Goal: Task Accomplishment & Management: Use online tool/utility

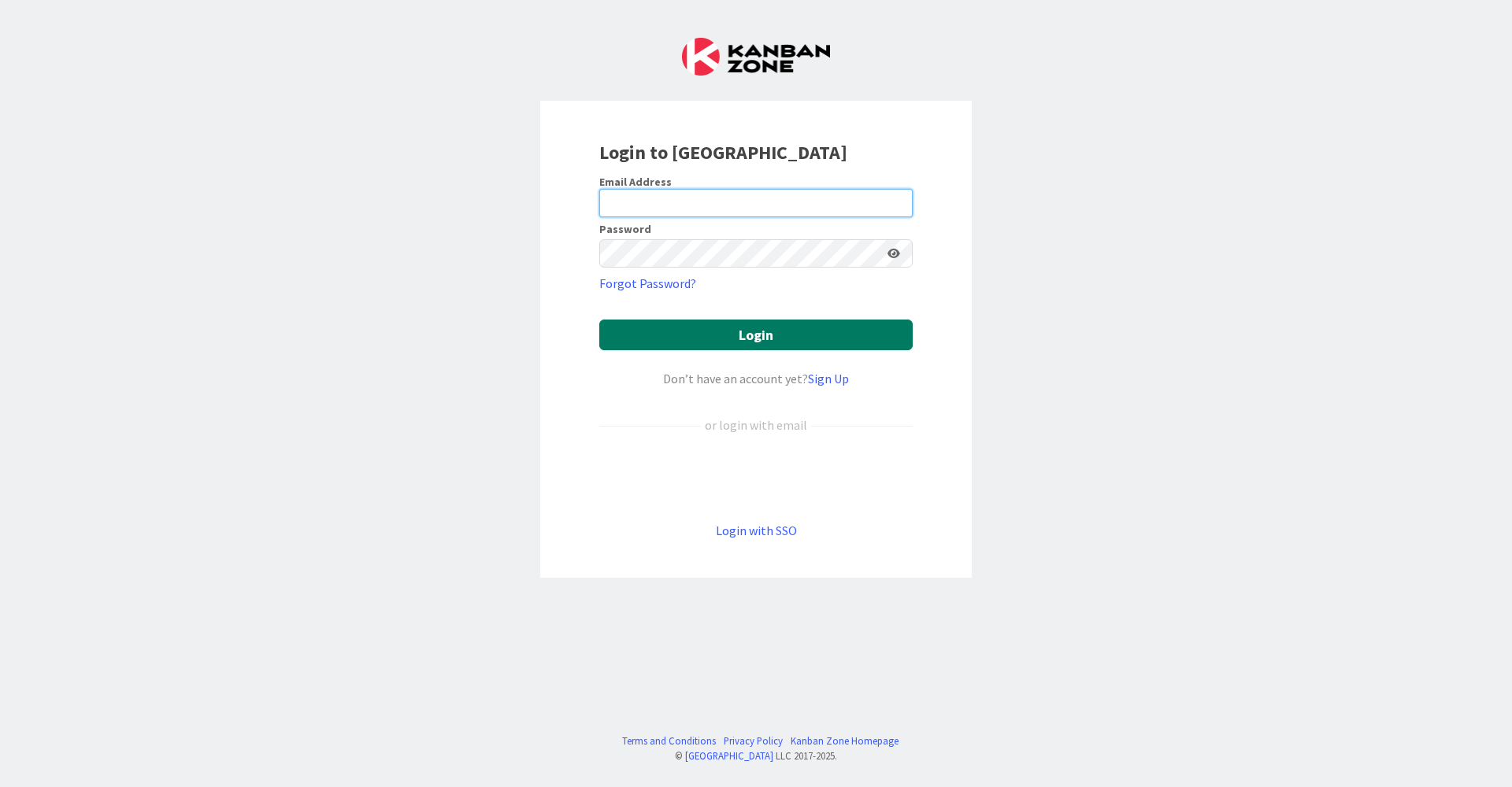
type input "[EMAIL_ADDRESS][DOMAIN_NAME]"
click at [784, 332] on button "Login" at bounding box center [756, 334] width 313 height 31
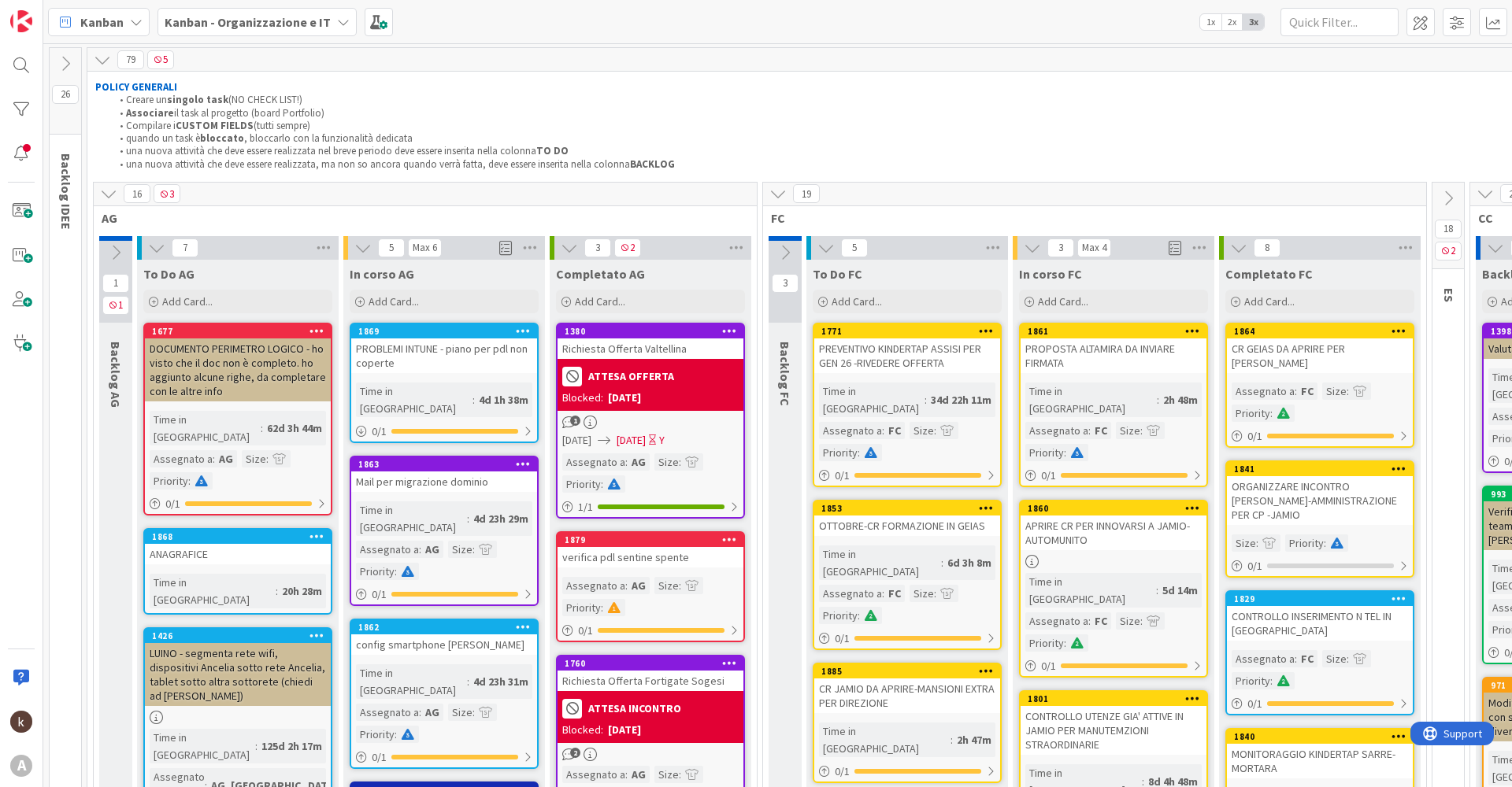
click at [1452, 193] on icon at bounding box center [1447, 197] width 17 height 17
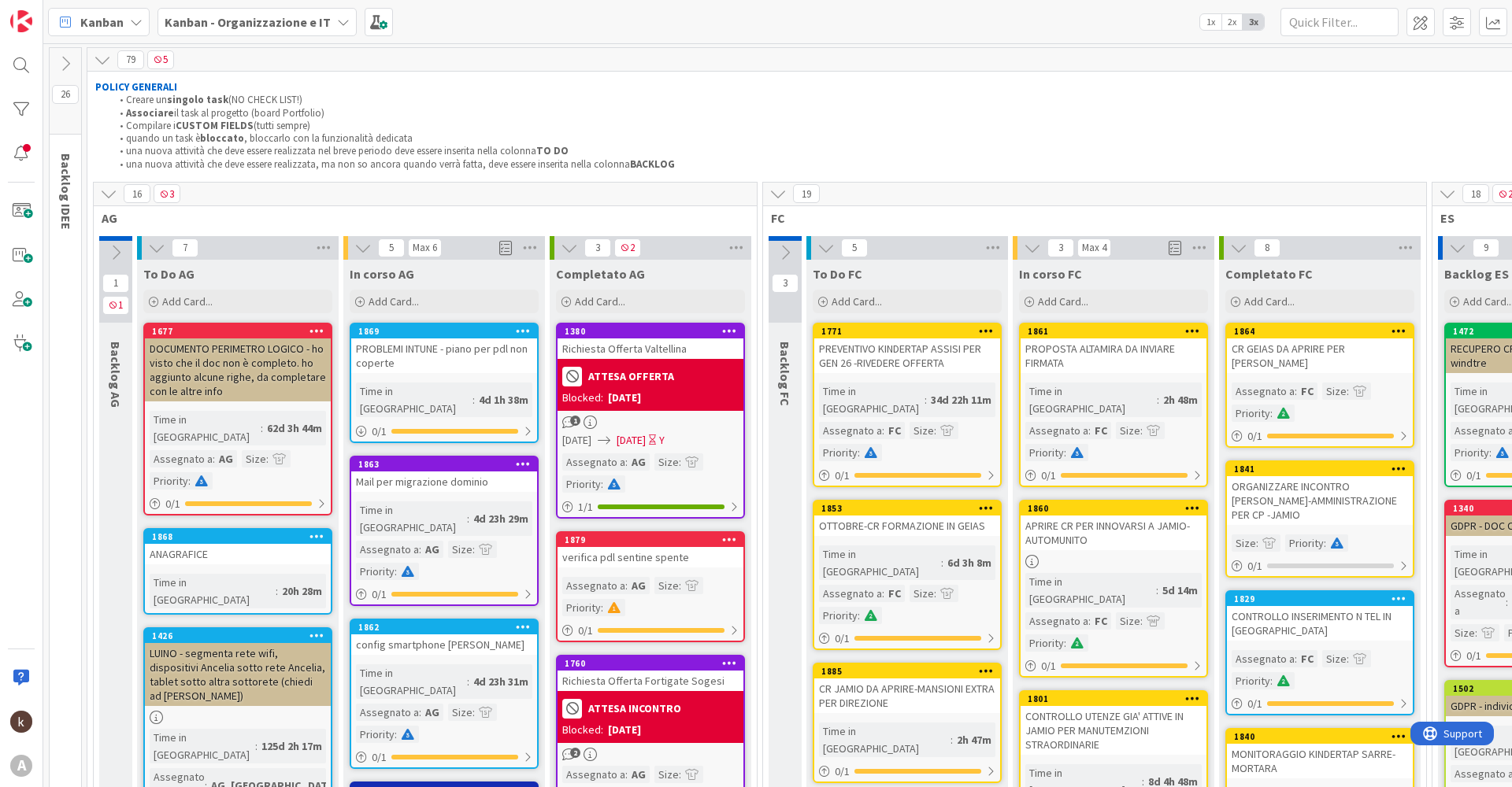
click at [111, 192] on icon at bounding box center [108, 193] width 17 height 17
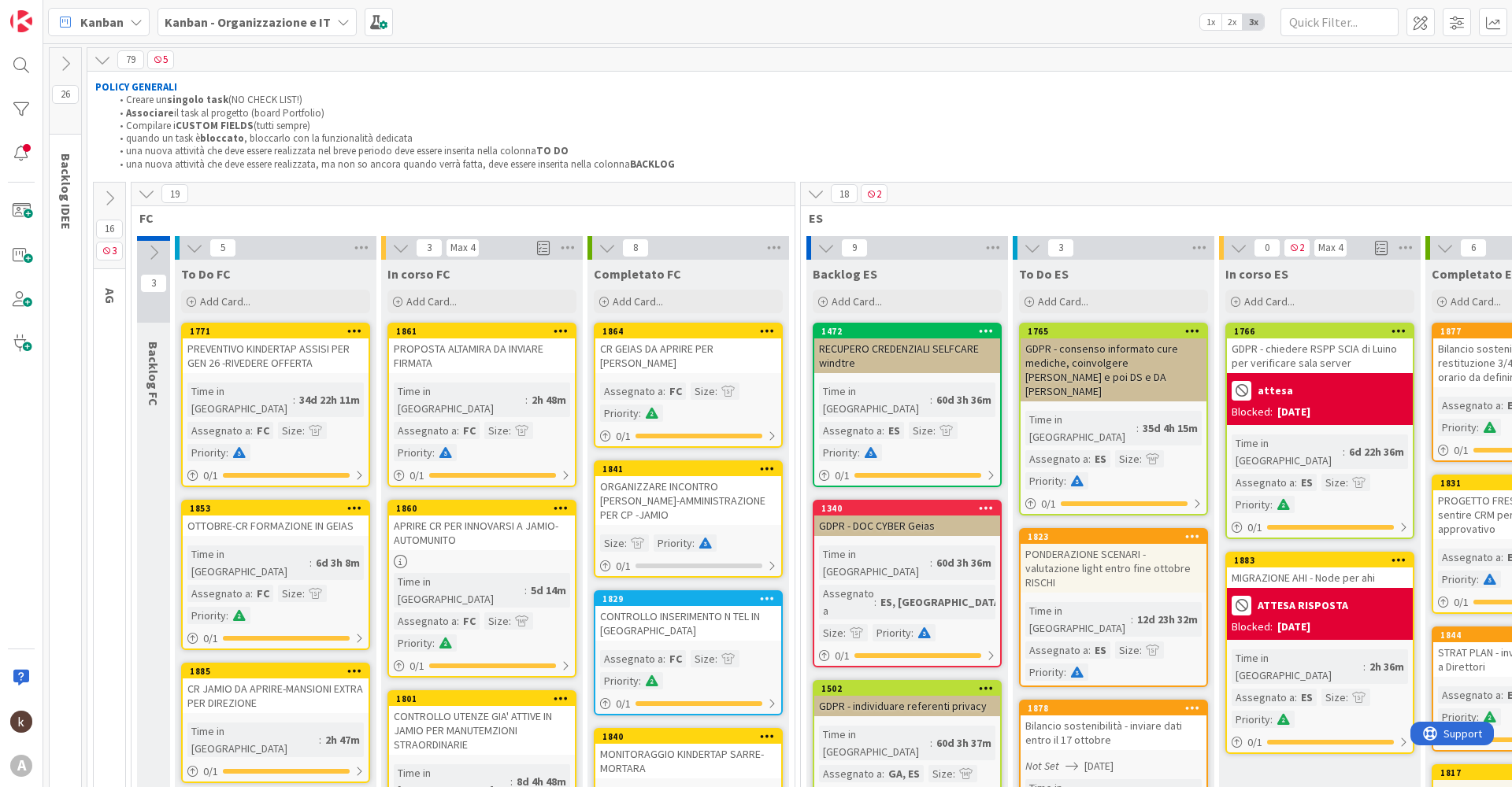
click at [141, 193] on icon at bounding box center [146, 193] width 17 height 17
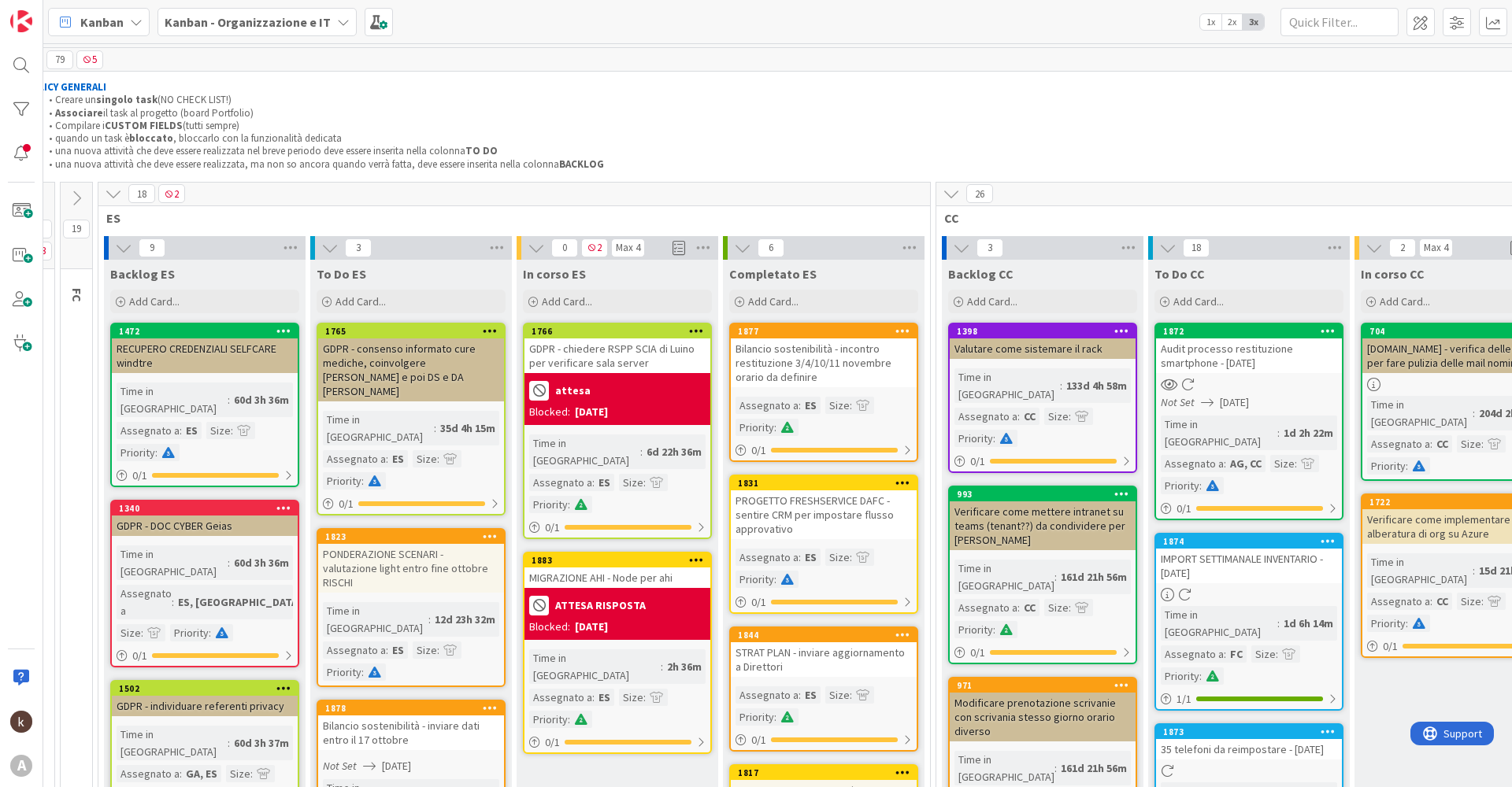
scroll to position [0, 113]
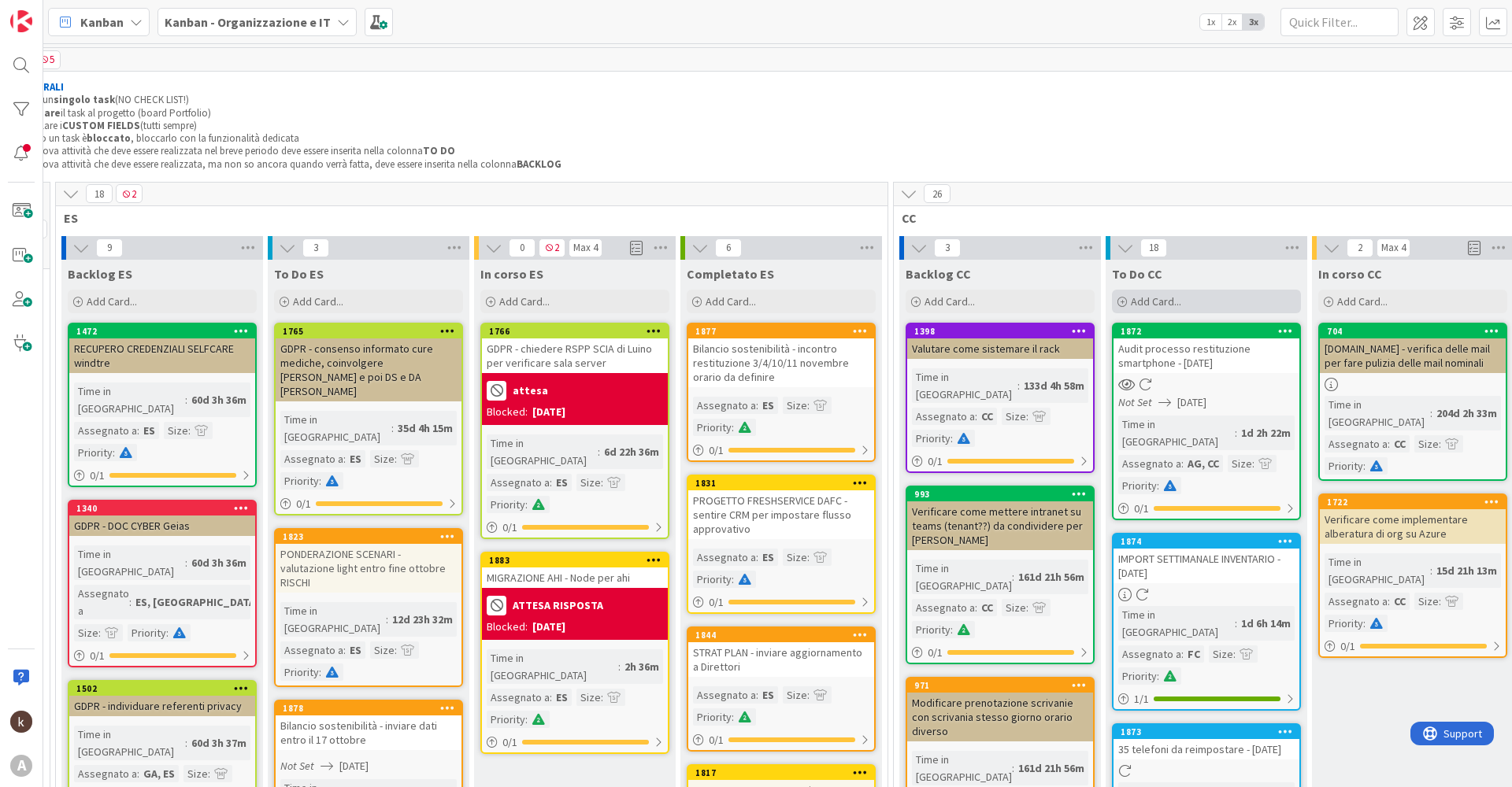
click at [1223, 298] on div "Add Card..." at bounding box center [1206, 301] width 189 height 24
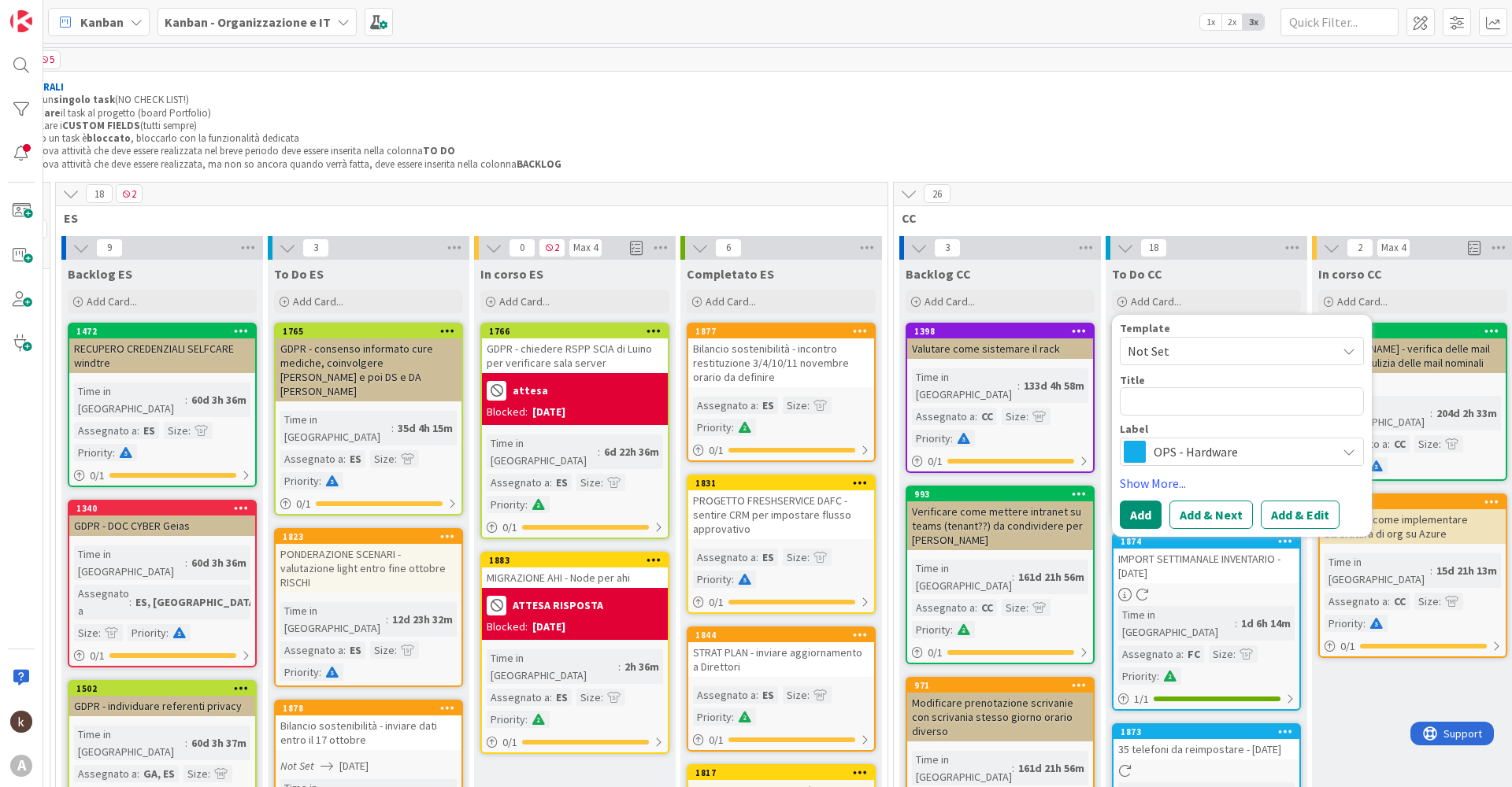
click at [1192, 449] on span "OPS - Hardware" at bounding box center [1241, 452] width 175 height 22
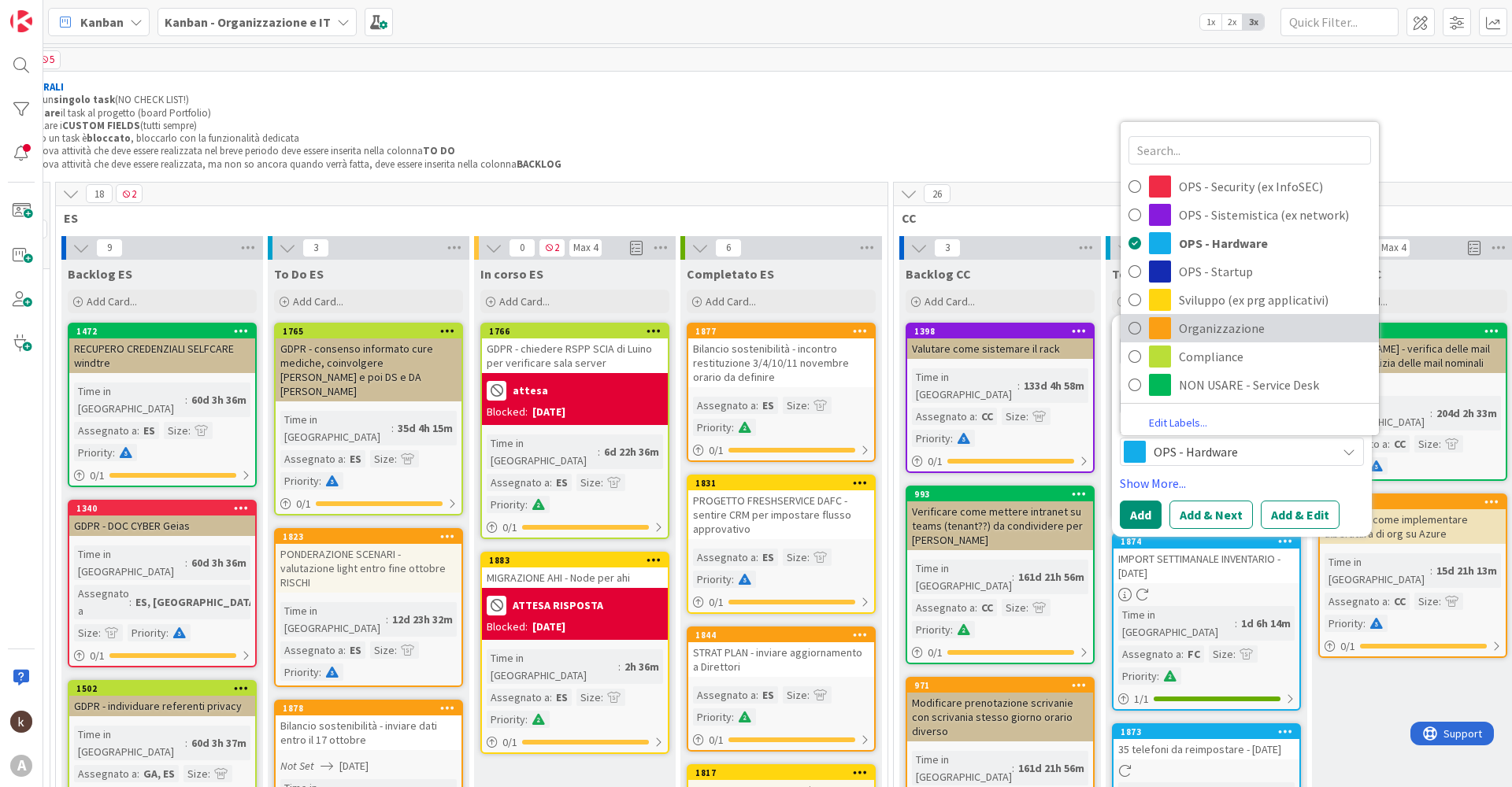
click at [1218, 331] on span "Organizzazione" at bounding box center [1275, 328] width 192 height 24
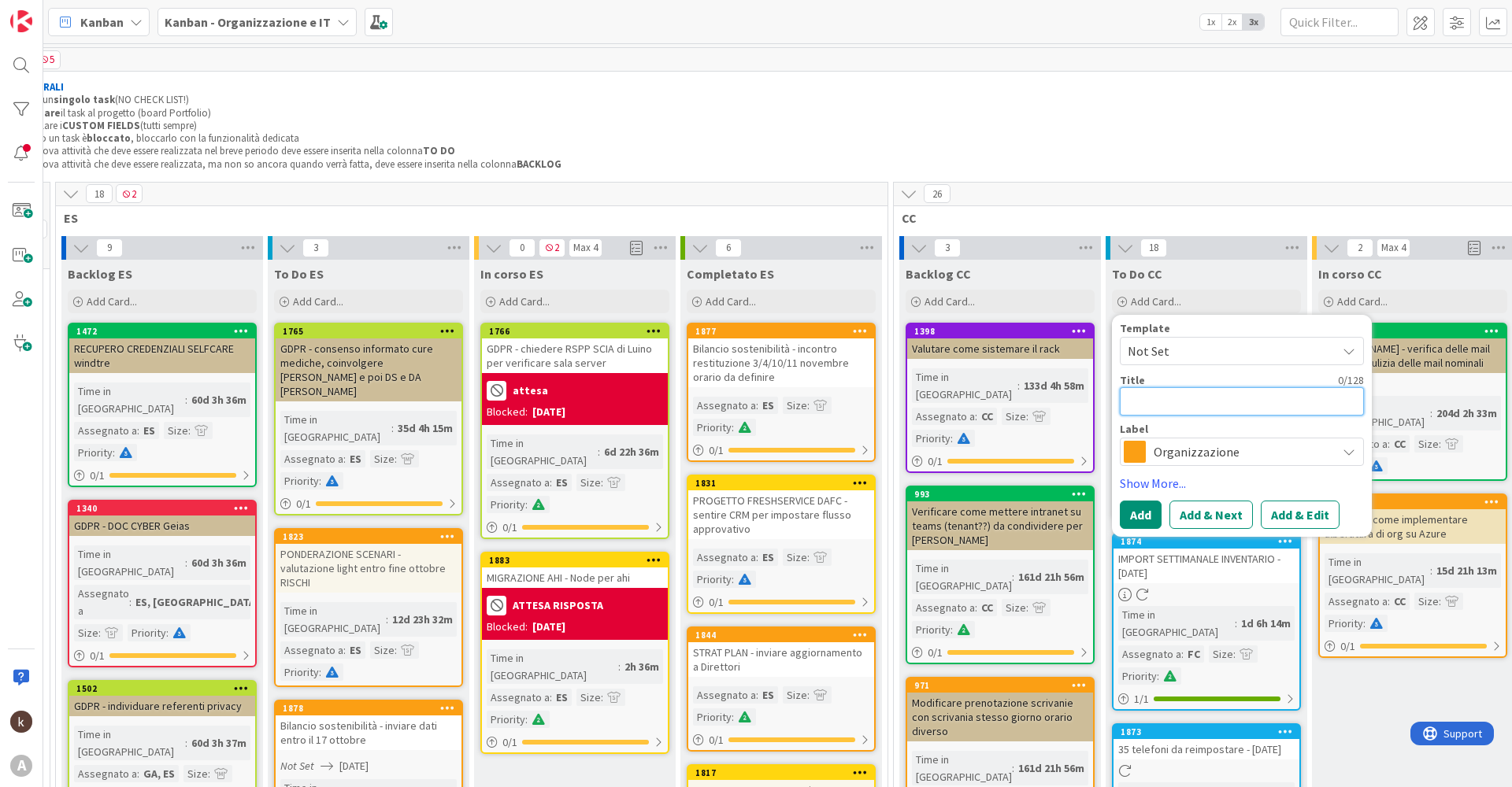
click at [1162, 405] on textarea at bounding box center [1242, 402] width 244 height 28
type textarea "x"
type textarea "C"
type textarea "x"
type textarea "Cr"
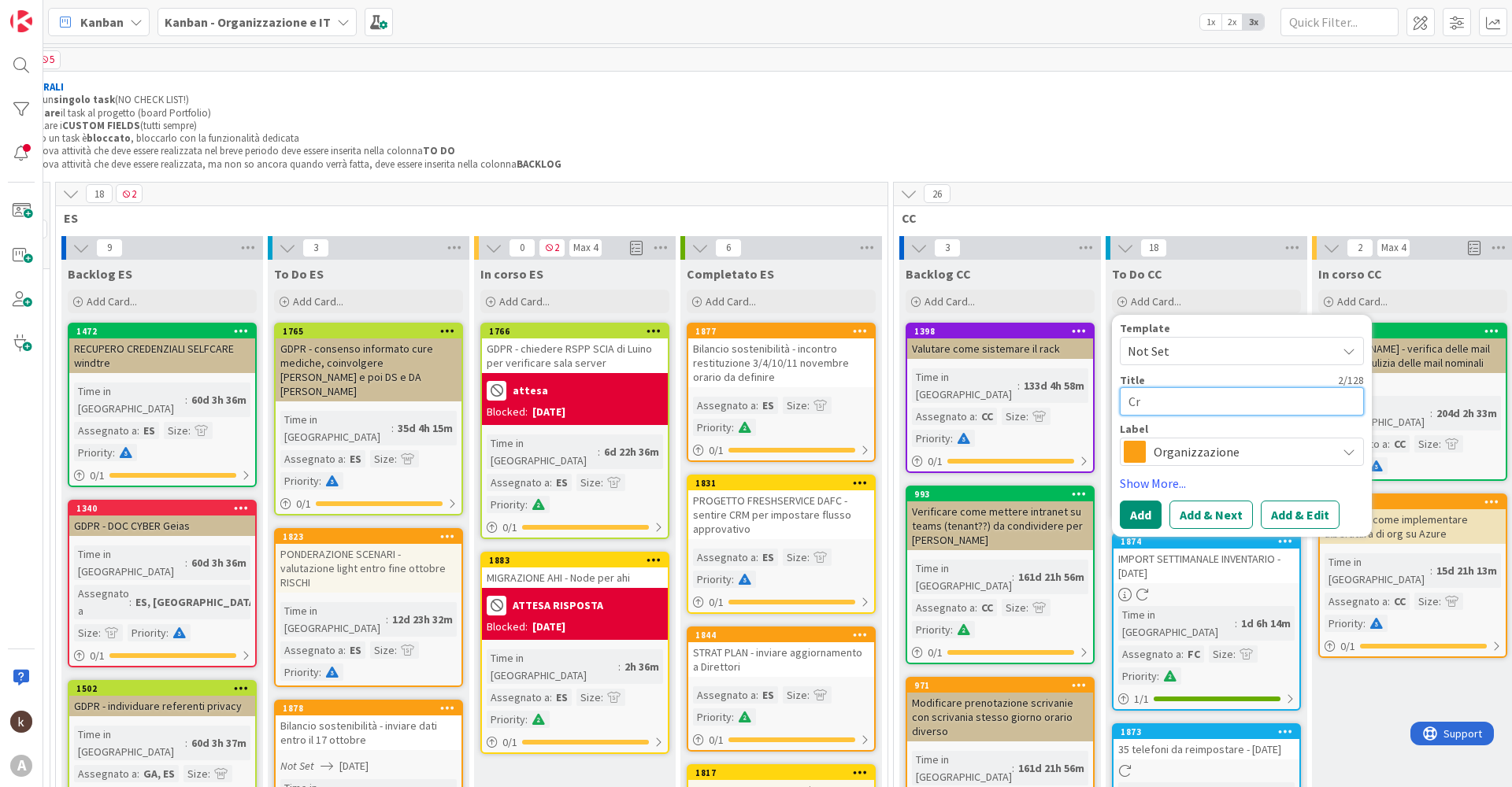
type textarea "x"
type textarea "Cre"
type textarea "x"
type textarea "Crea"
type textarea "x"
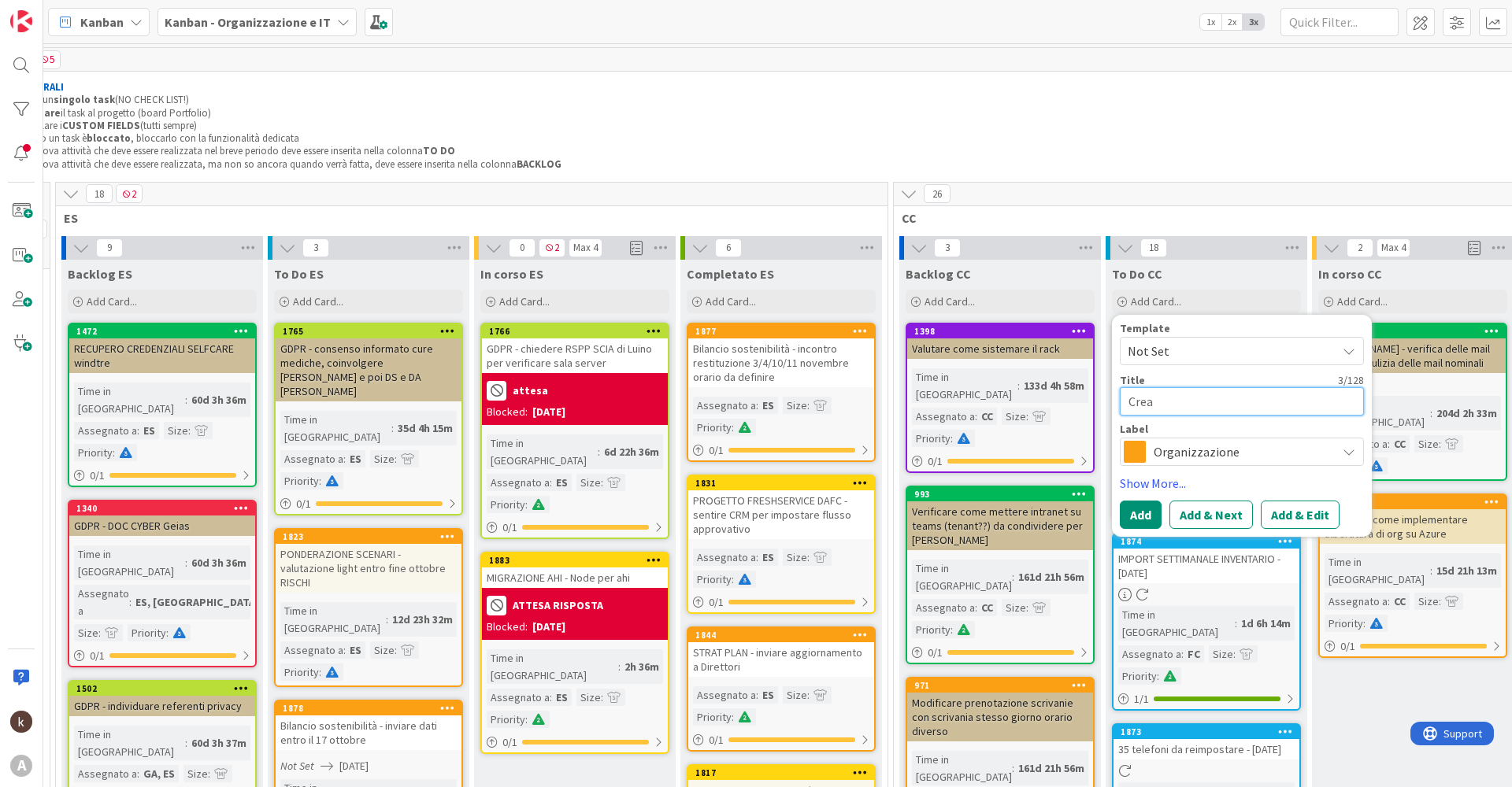
type textarea "Crear"
type textarea "x"
type textarea "Creare"
type textarea "x"
type textarea "Creare"
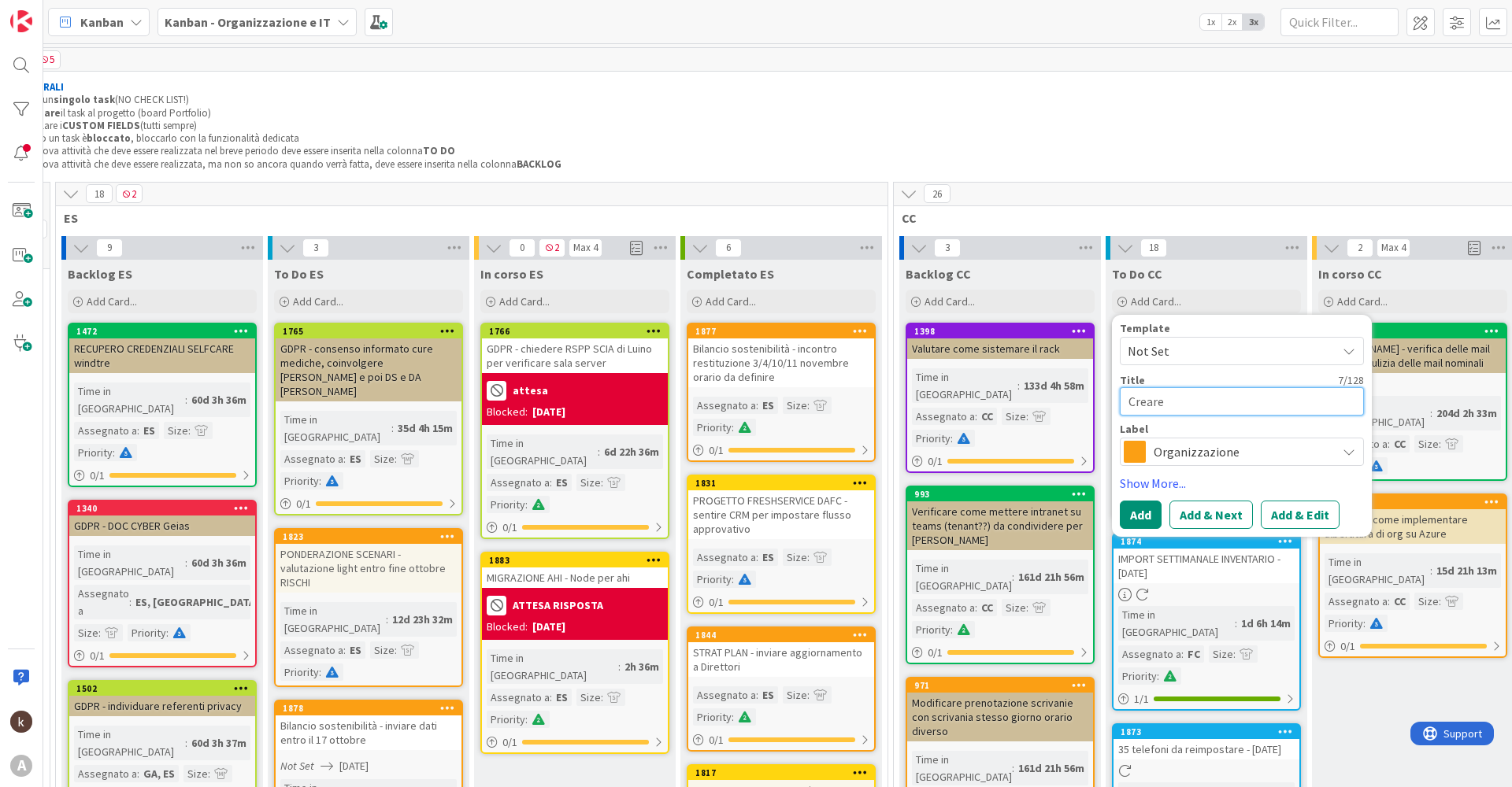
type textarea "x"
type textarea "Creare r"
type textarea "x"
type textarea "Creare ra"
type textarea "x"
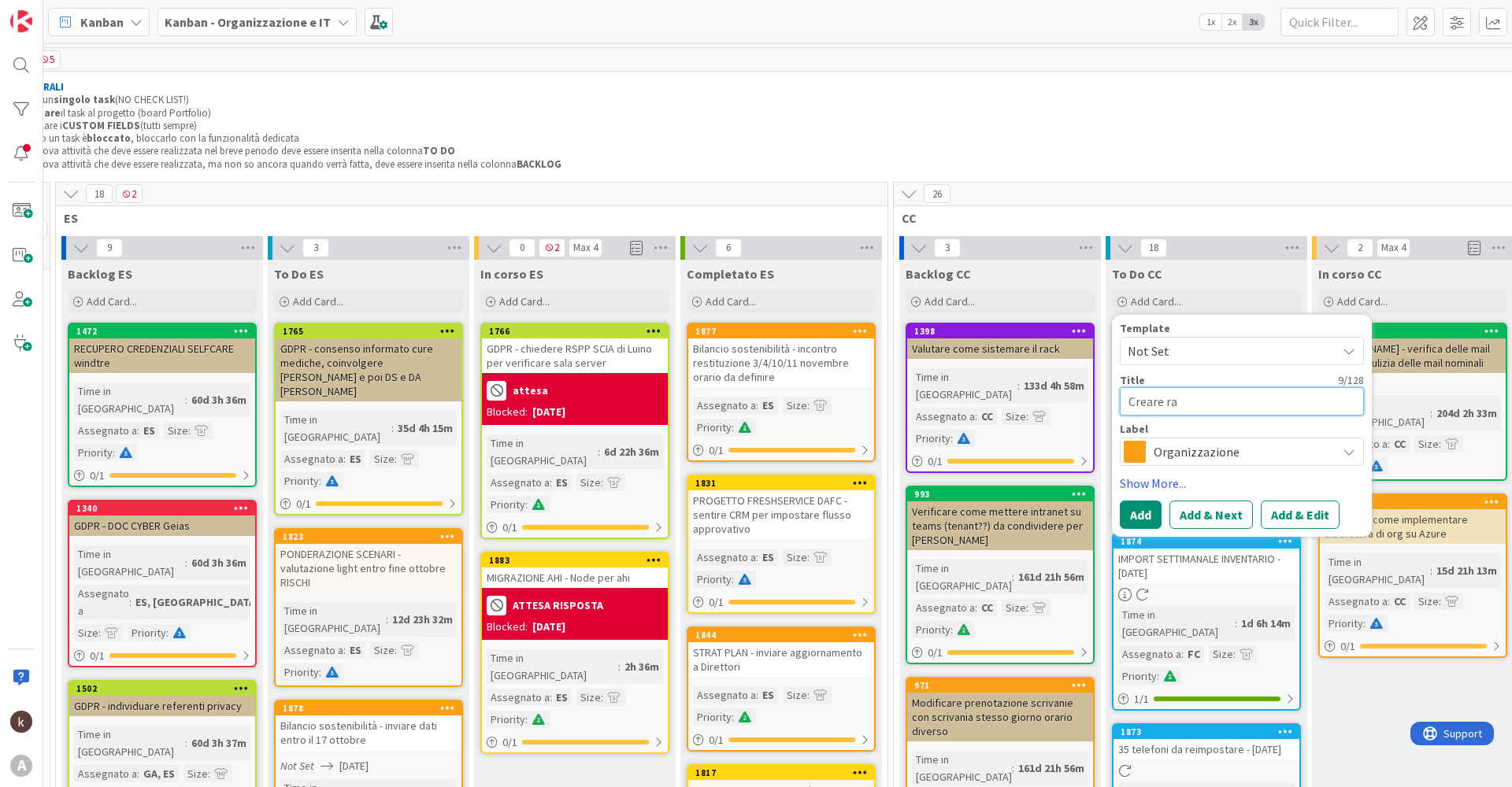
type textarea "Creare rap"
type textarea "x"
type textarea "Creare rapp"
type textarea "x"
type textarea "Creare rappo"
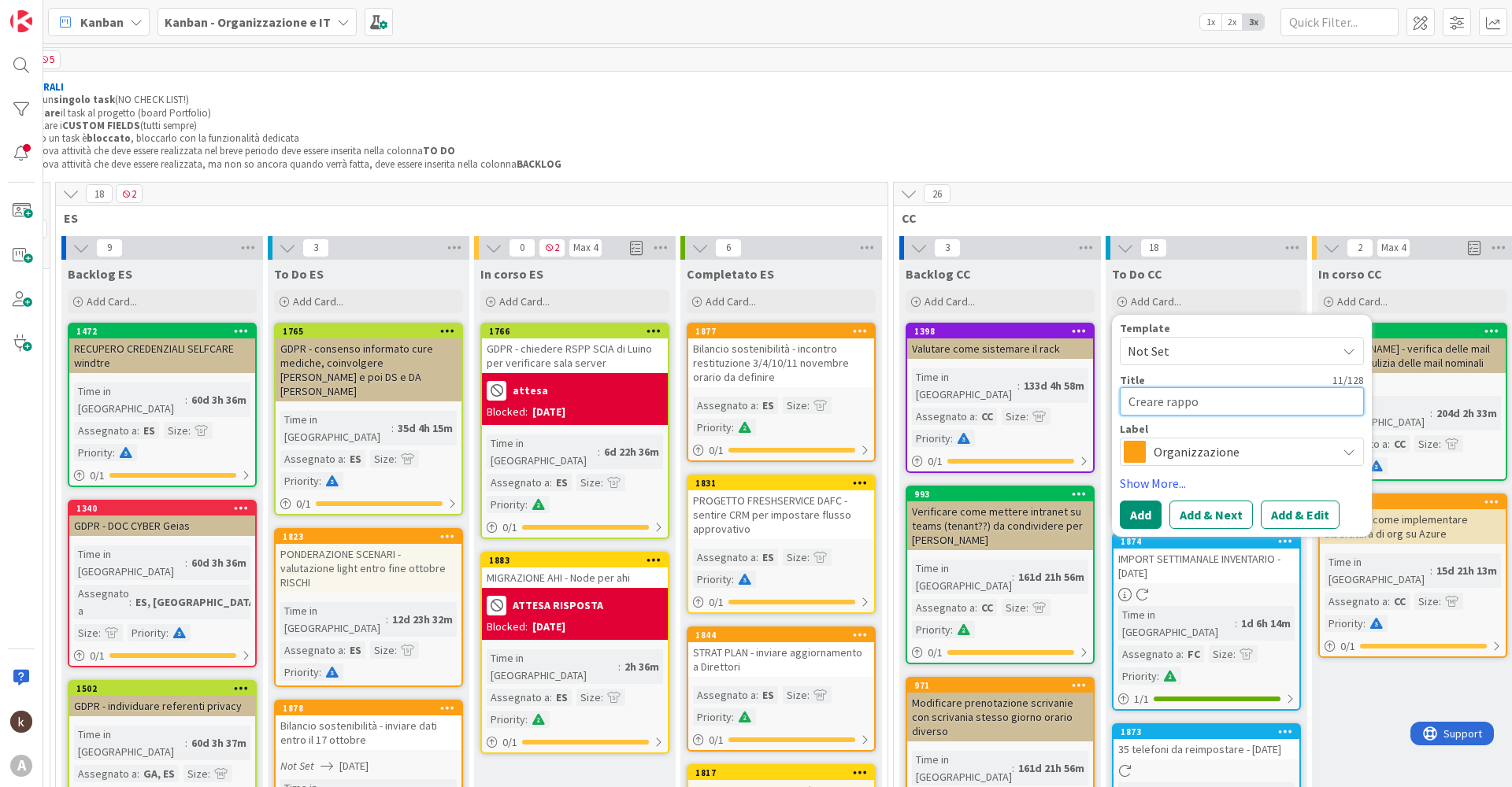
type textarea "x"
type textarea "Creare rappor"
type textarea "x"
type textarea "Creare rapport"
type textarea "x"
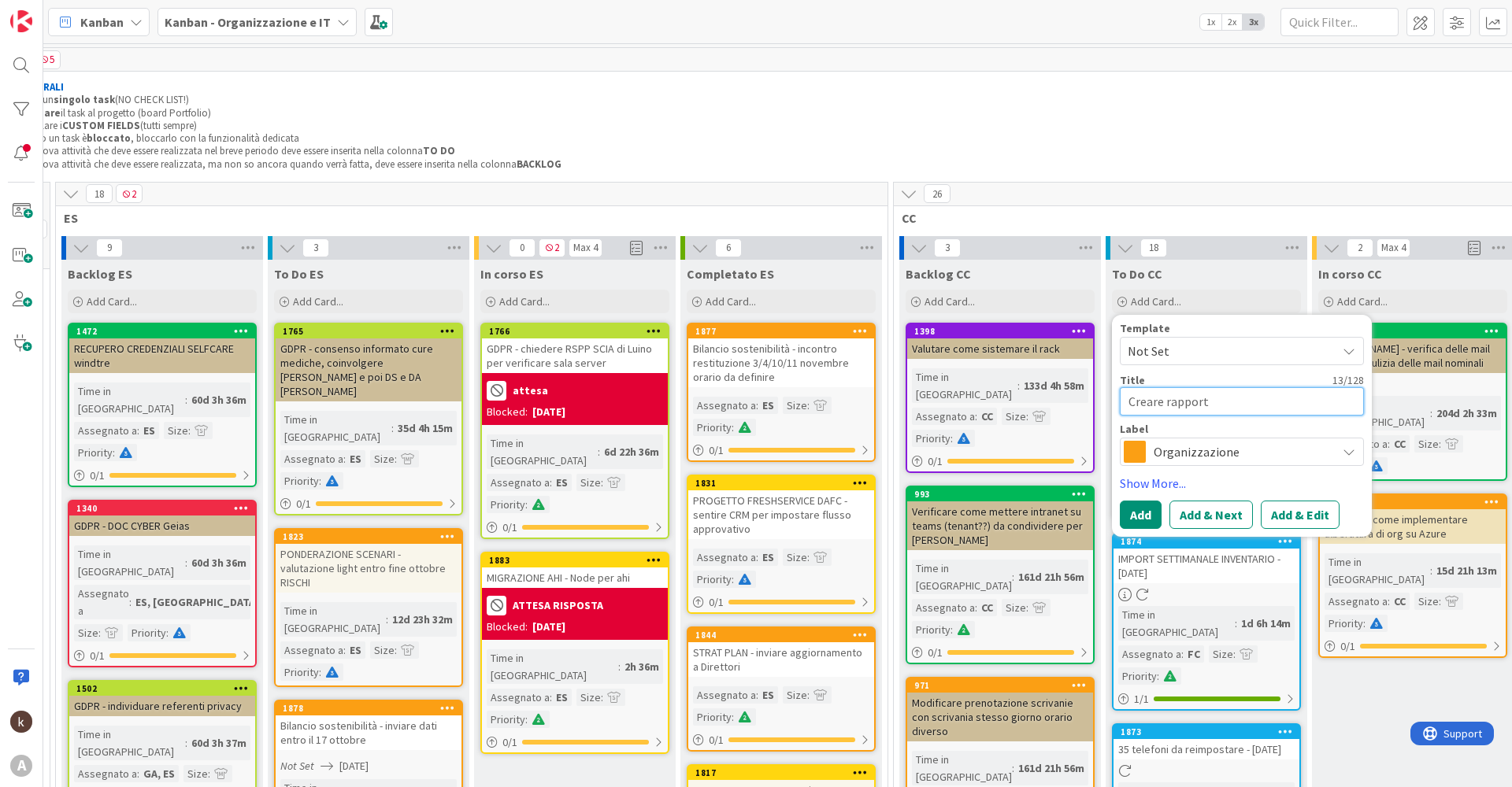
type textarea "Creare rapporto"
type textarea "x"
type textarea "Creare rapporto"
type textarea "x"
type textarea "Creare rapporto i"
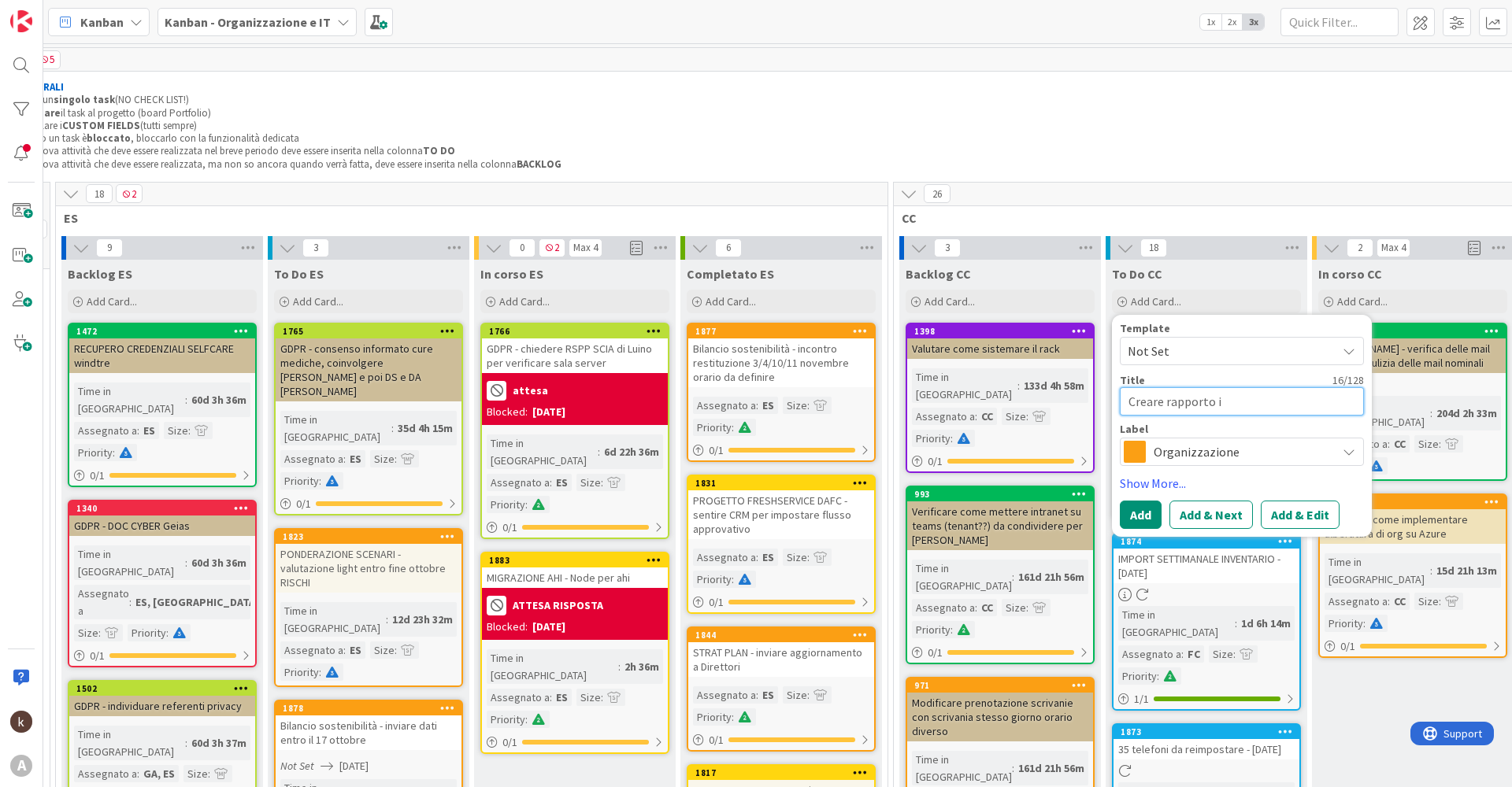
type textarea "x"
type textarea "Creare rapporto in"
type textarea "x"
type textarea "Creare rapporto inc"
type textarea "x"
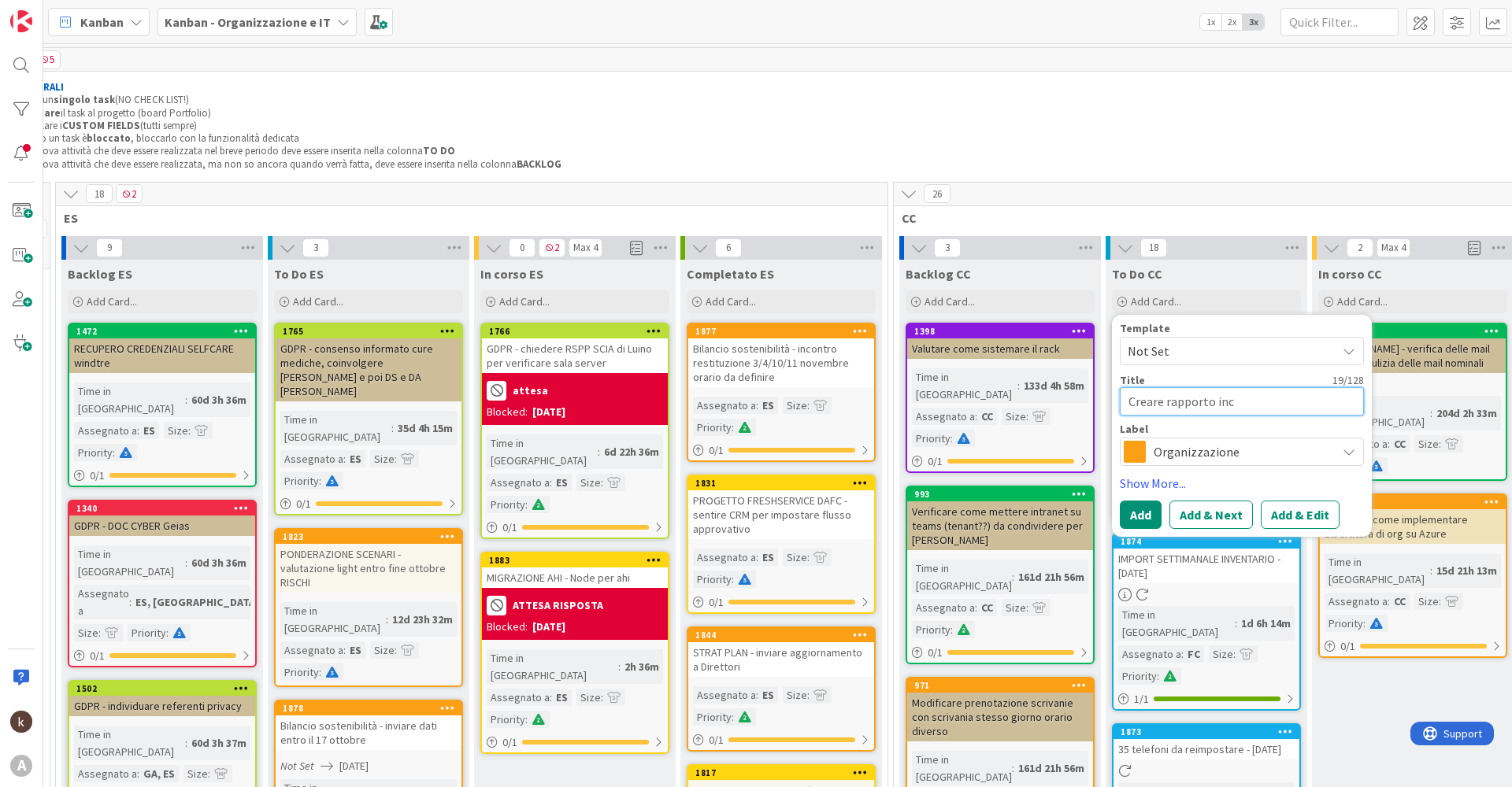
type textarea "Creare rapporto inci"
type textarea "x"
type textarea "Creare rapporto incid"
type textarea "x"
type textarea "Creare rapporto incide"
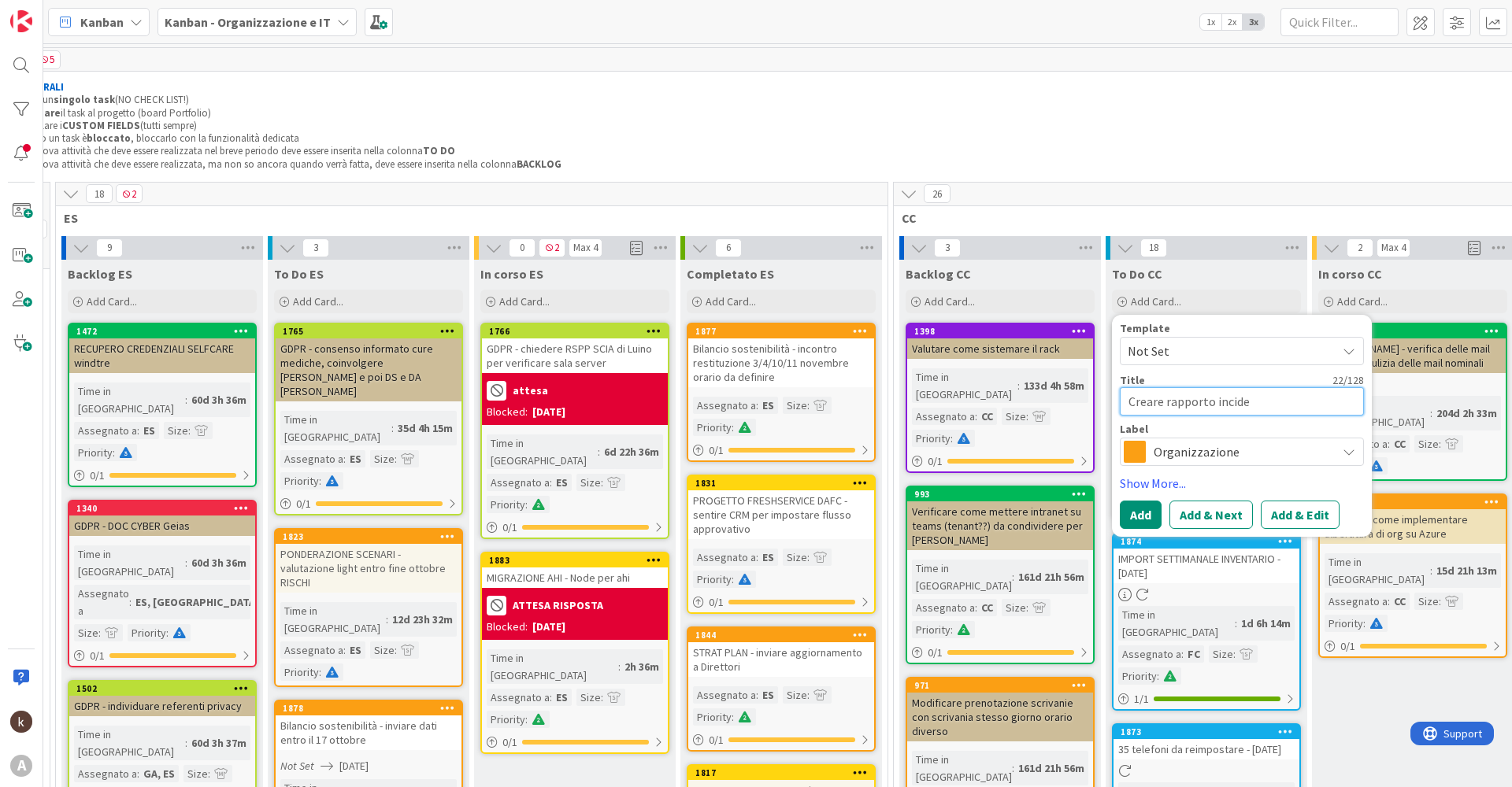
type textarea "x"
type textarea "Creare rapporto inciden"
type textarea "x"
type textarea "Creare rapporto incident"
type textarea "x"
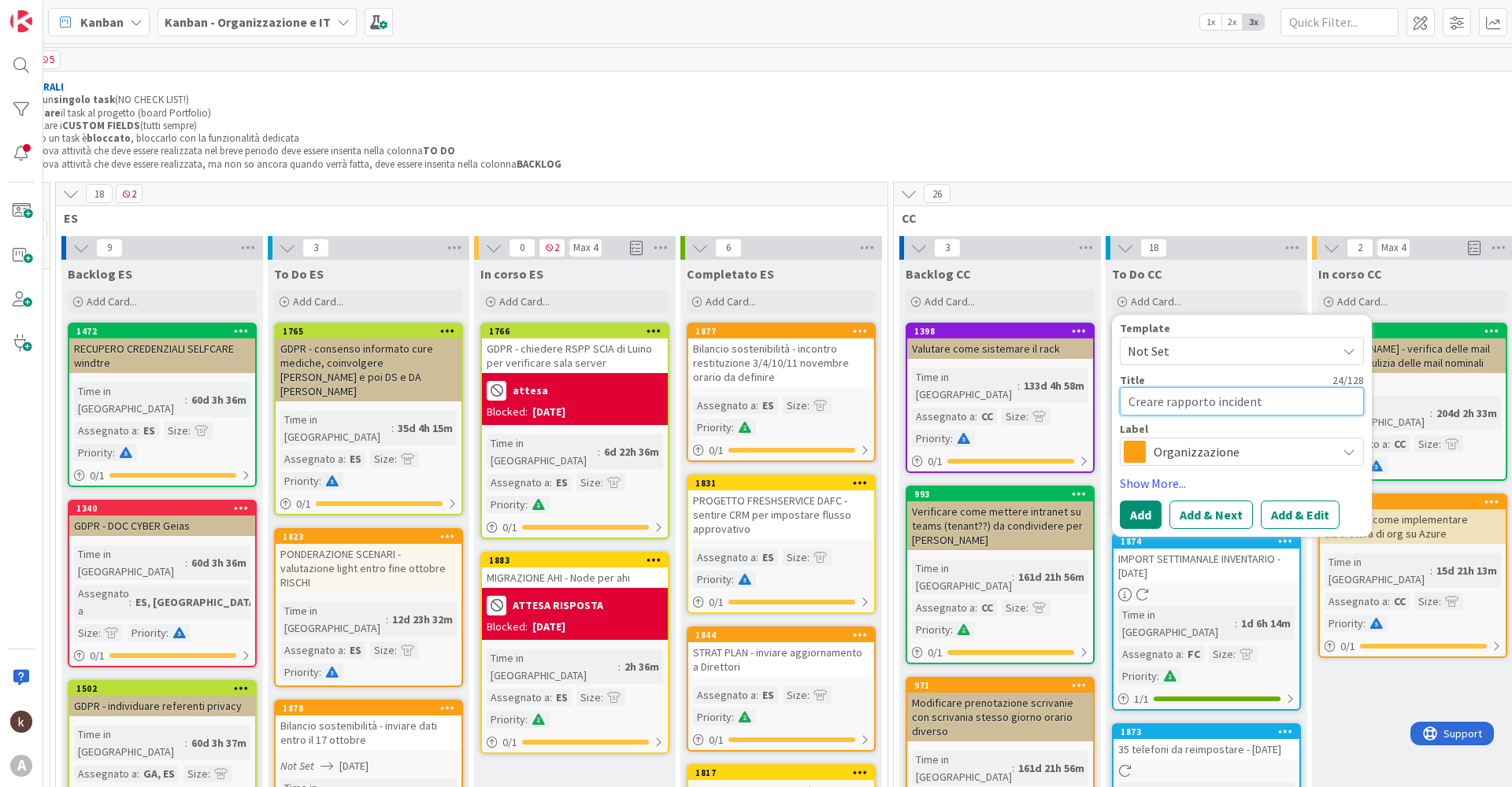
type textarea "Creare rapporto incident"
type textarea "x"
type textarea "Creare rapporto incident p"
type textarea "x"
type textarea "Creare rapporto incident pe"
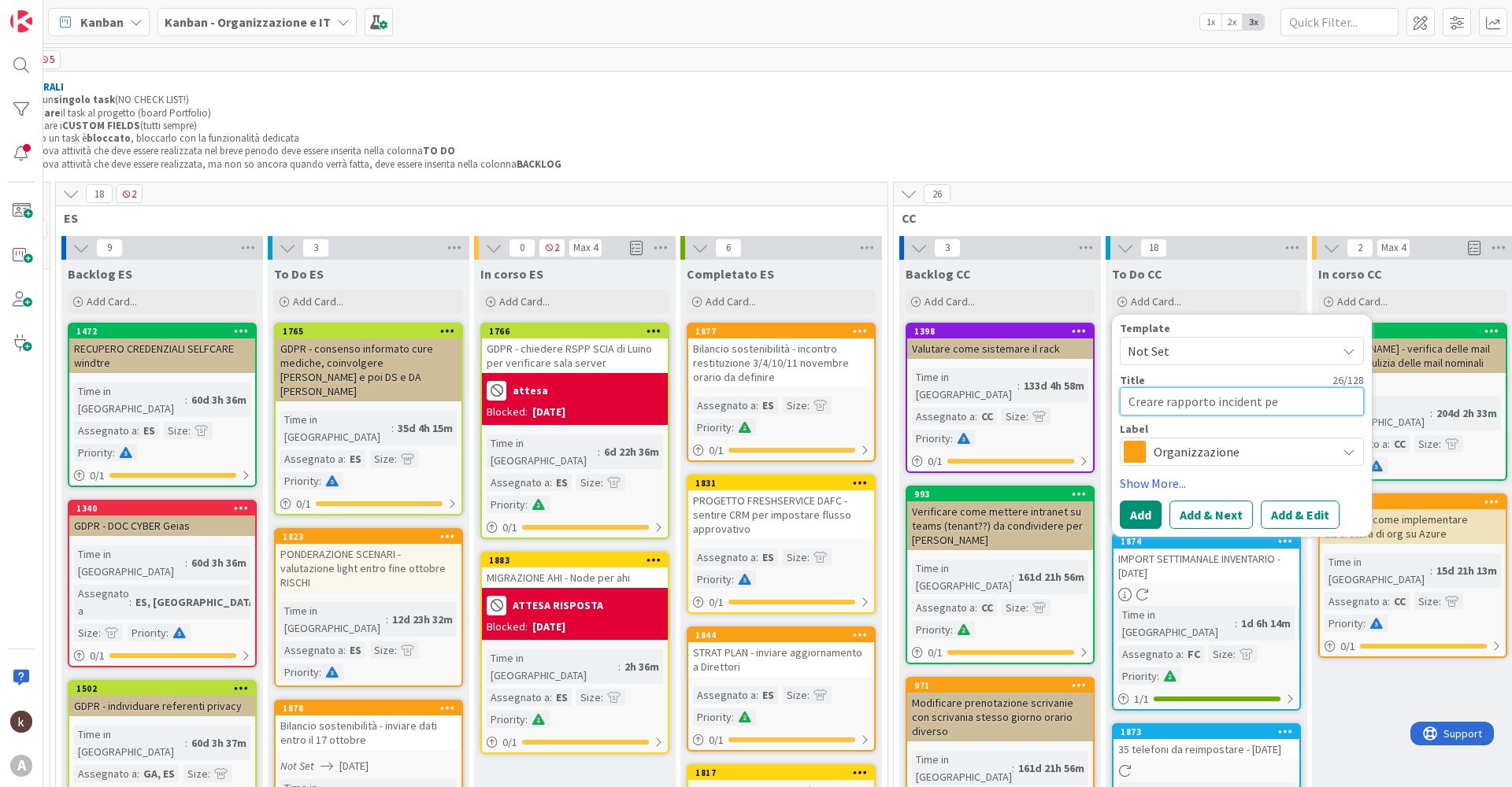
type textarea "x"
type textarea "Creare rapporto incident per"
type textarea "x"
type textarea "Creare rapporto incident per"
type textarea "x"
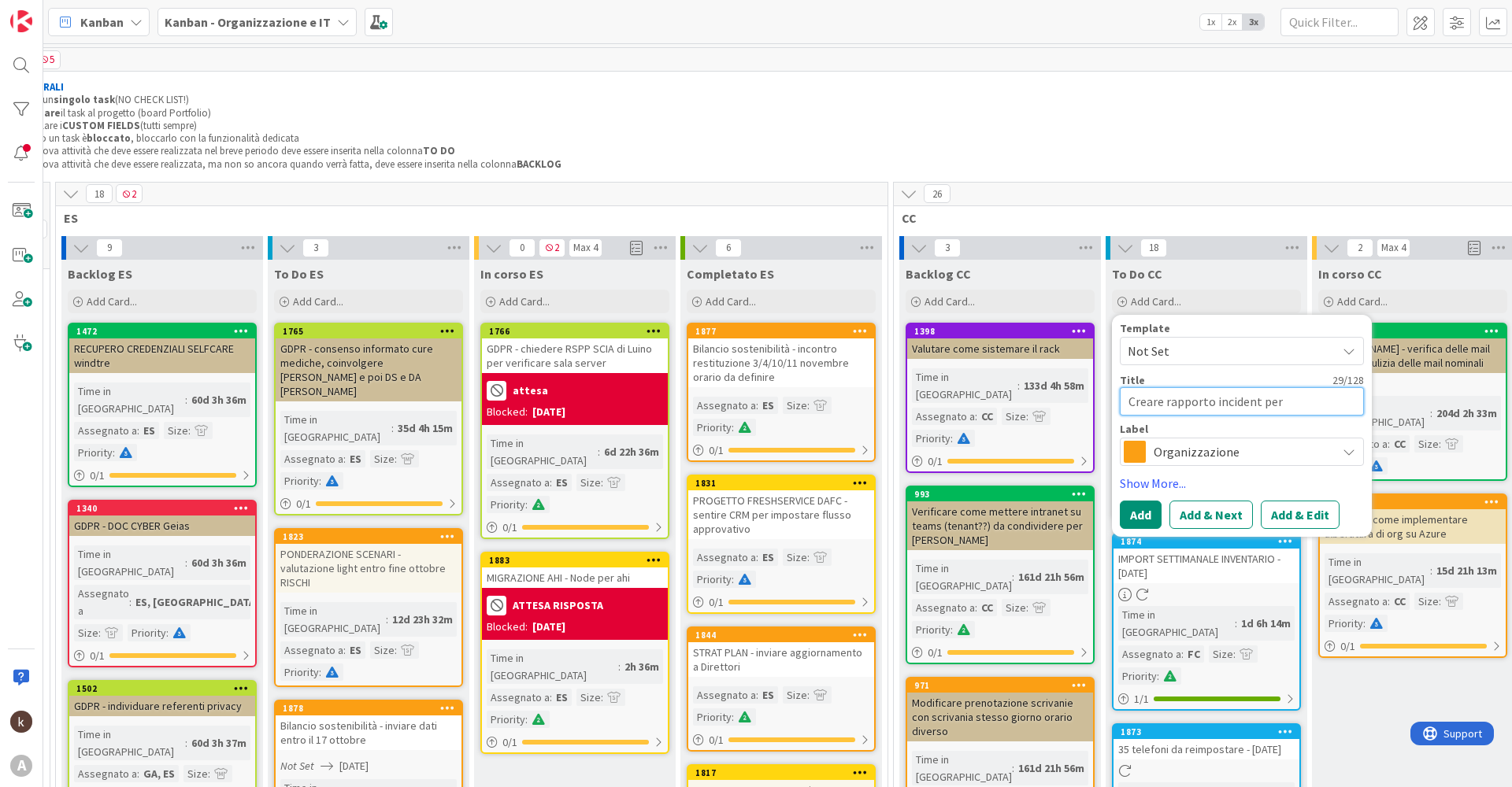
type textarea "Creare rapporto incident per q"
type textarea "x"
type textarea "Creare rapporto incident per qu"
type textarea "x"
type textarea "Creare rapporto incident per qua"
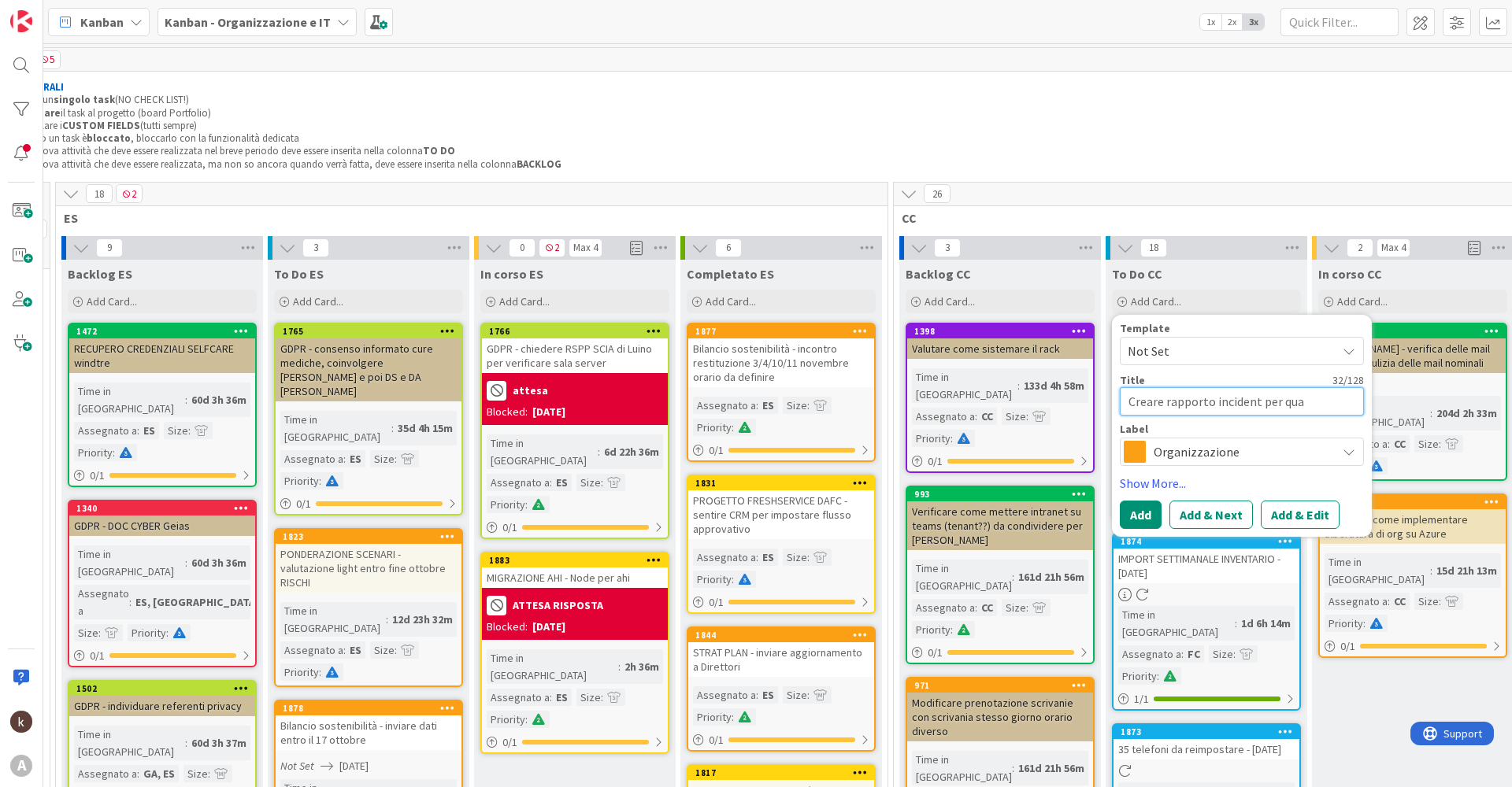
type textarea "x"
type textarea "Creare rapporto incident per quan"
type textarea "x"
type textarea "Creare rapporto incident per quand"
type textarea "x"
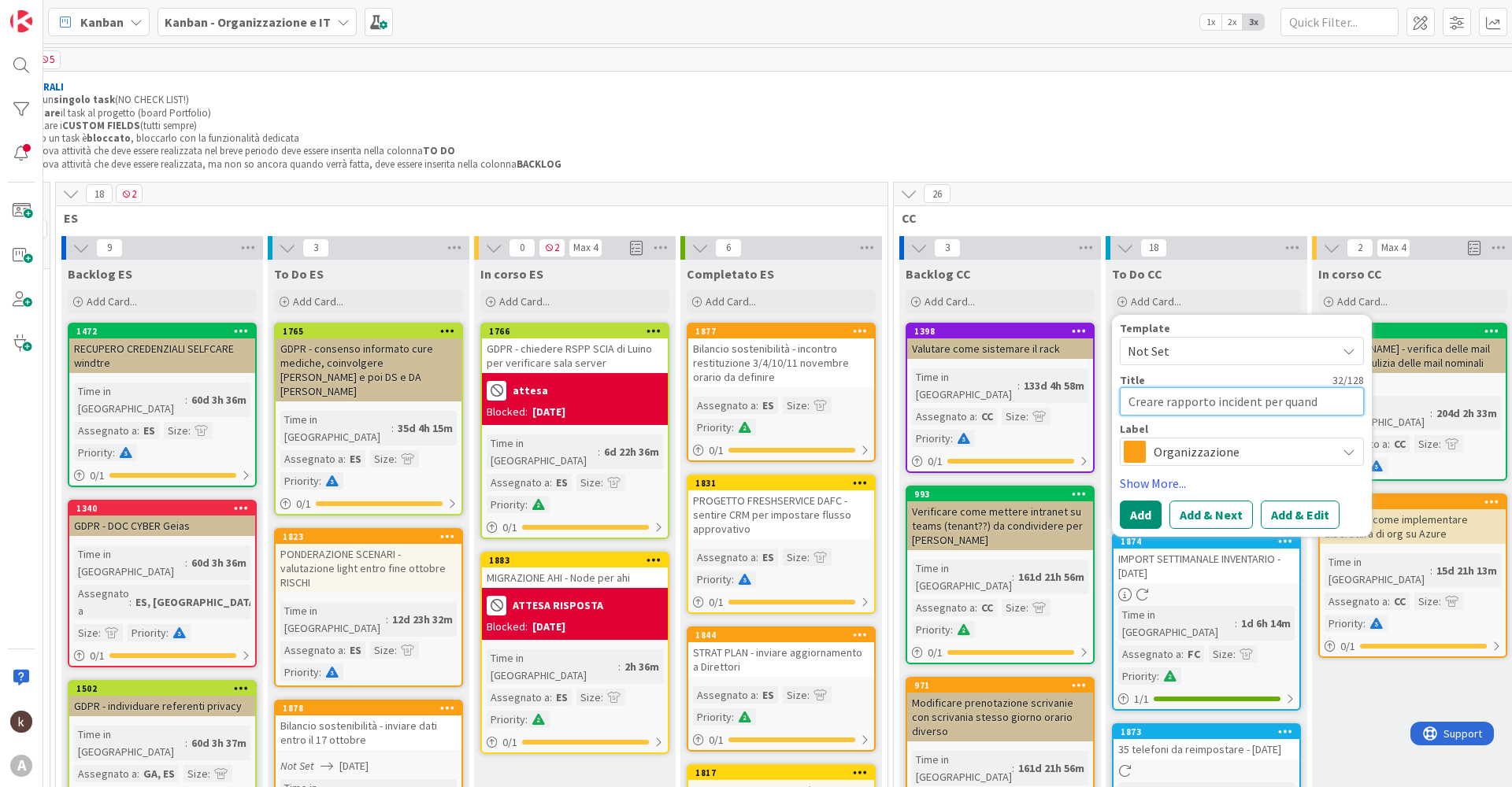
type textarea "Creare rapporto incident per quando"
type textarea "x"
type textarea "Creare rapporto incident per quando s"
type textarea "x"
type textarea "Creare rapporto incident per quando sa"
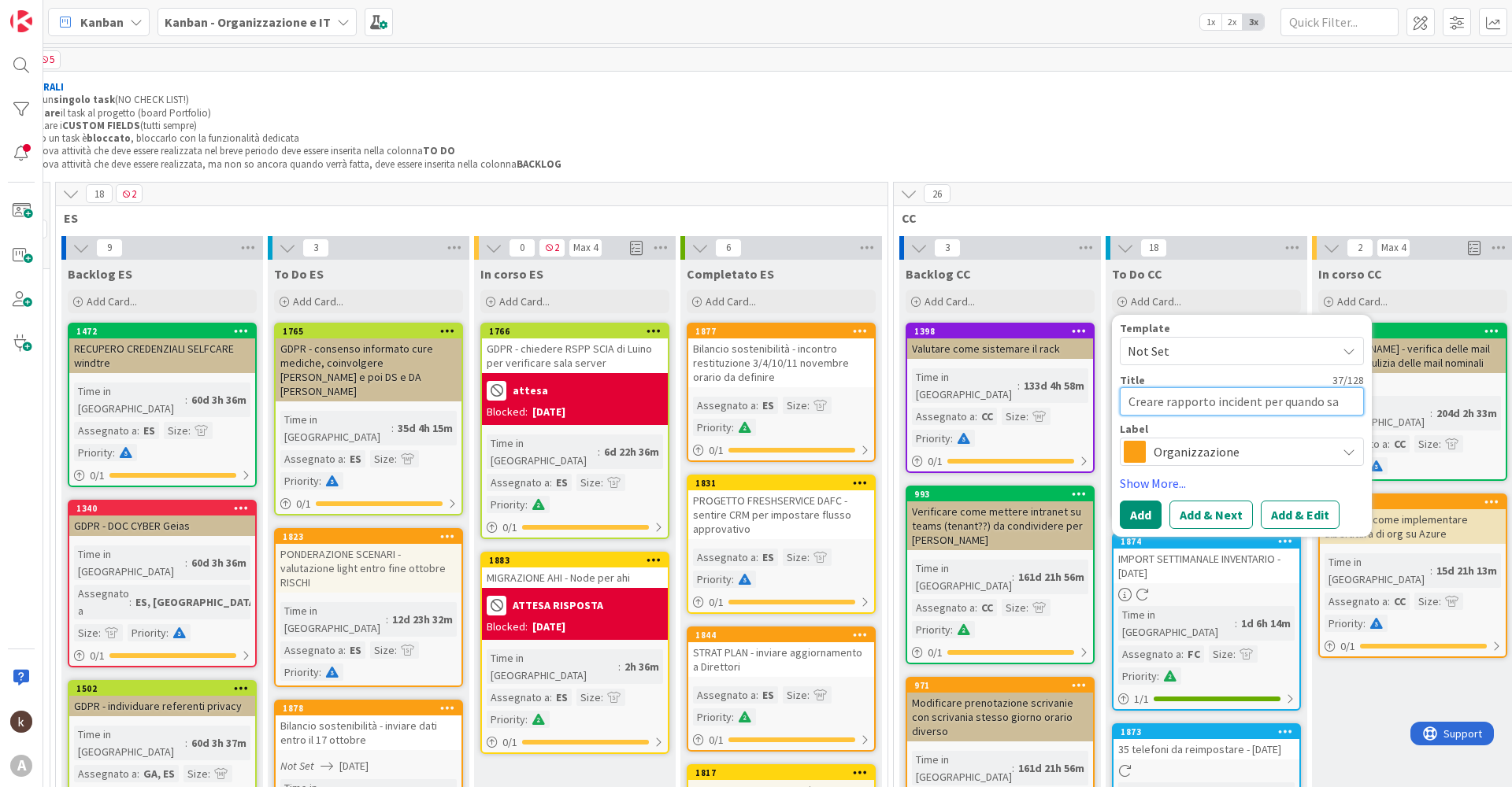
type textarea "x"
type textarea "Creare rapporto incident per quando [PERSON_NAME]"
type textarea "x"
type textarea "Creare rapporto incident per quando salt"
type textarea "x"
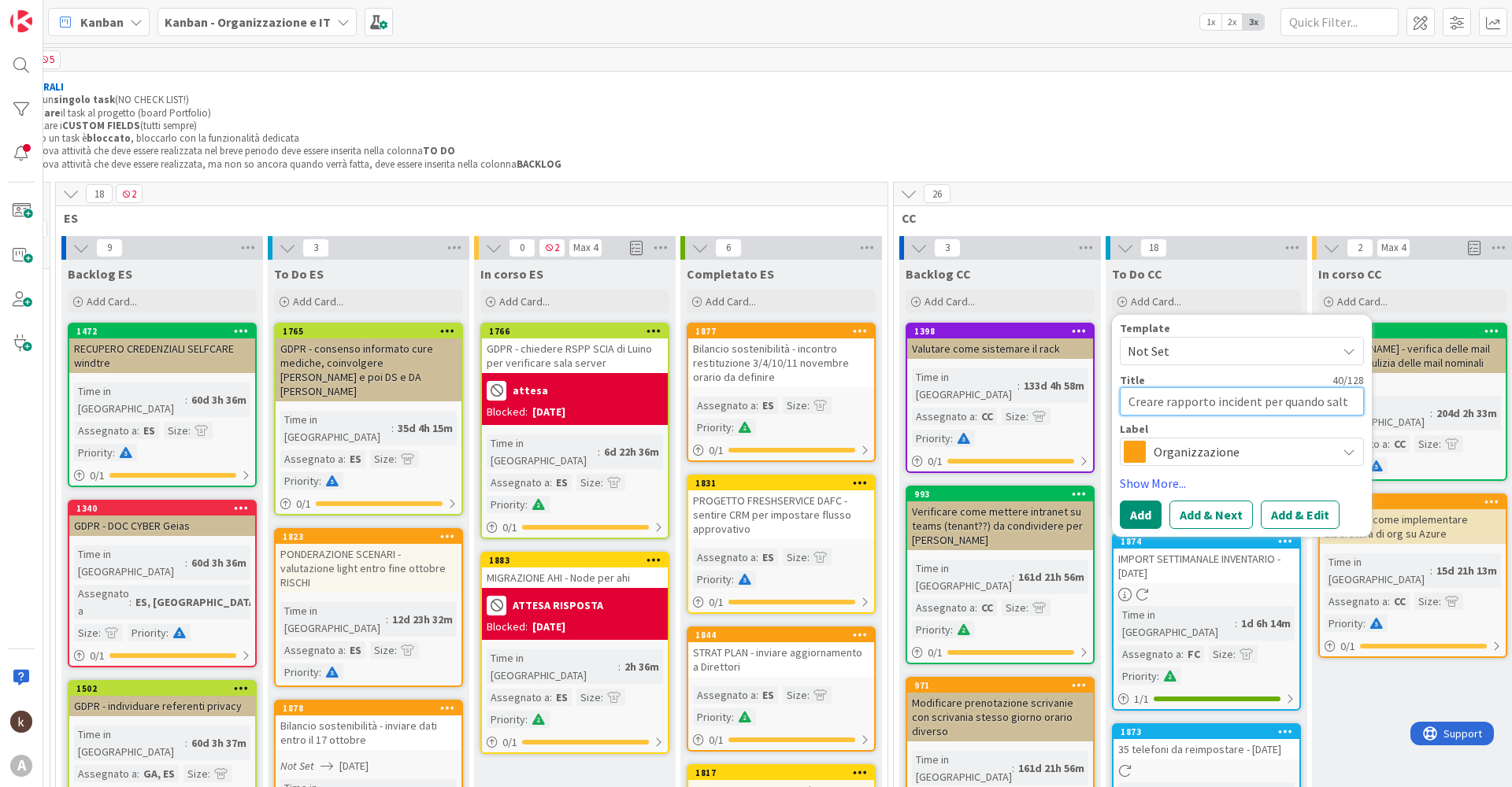
type textarea "Creare rapporto incident per quando salta"
type textarea "x"
type textarea "Creare rapporto incident per quando saltav"
type textarea "x"
type textarea "Creare rapporto incident per quando saltava"
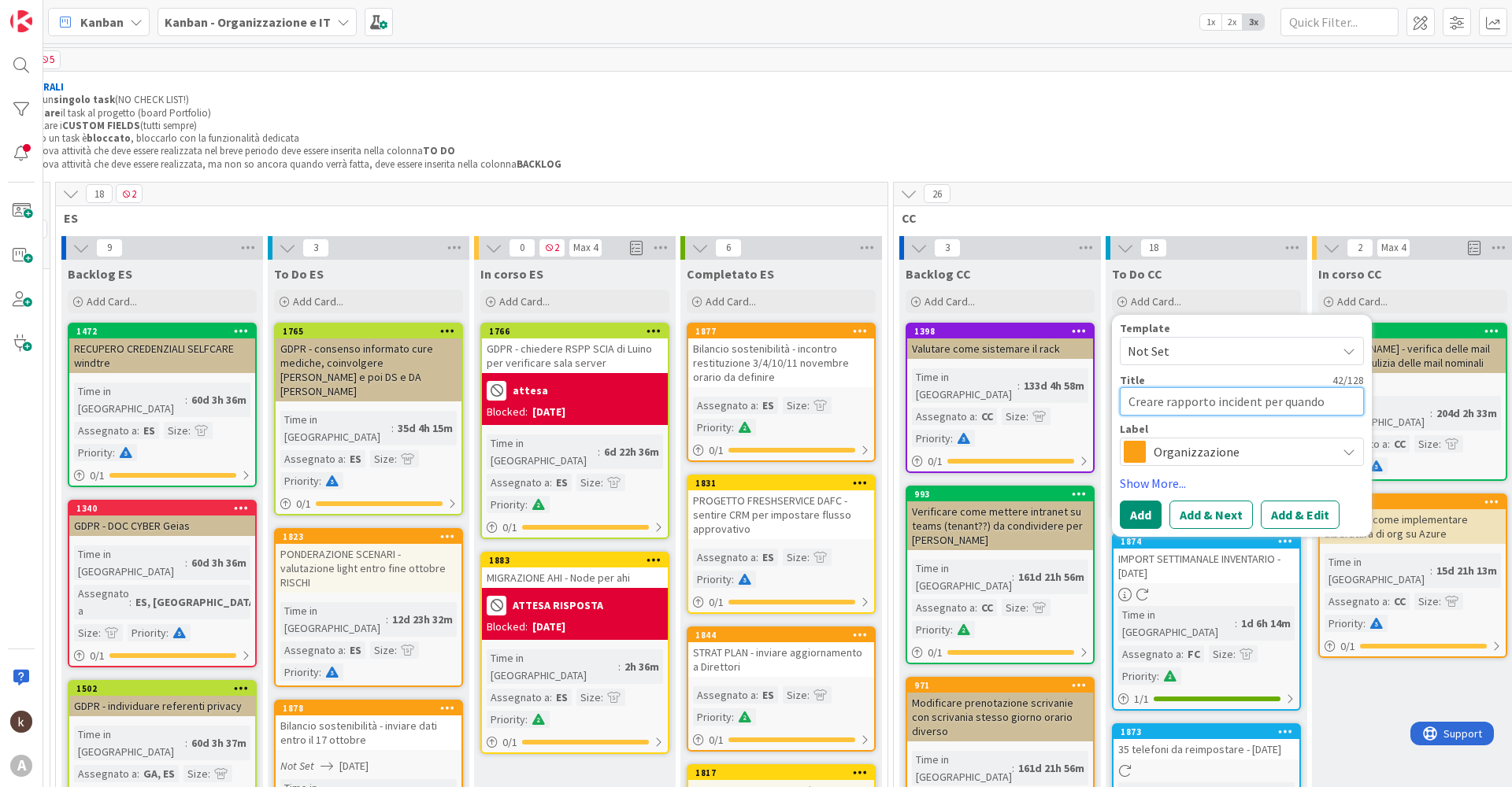
type textarea "x"
type textarea "Creare rapporto incident per quando saltava"
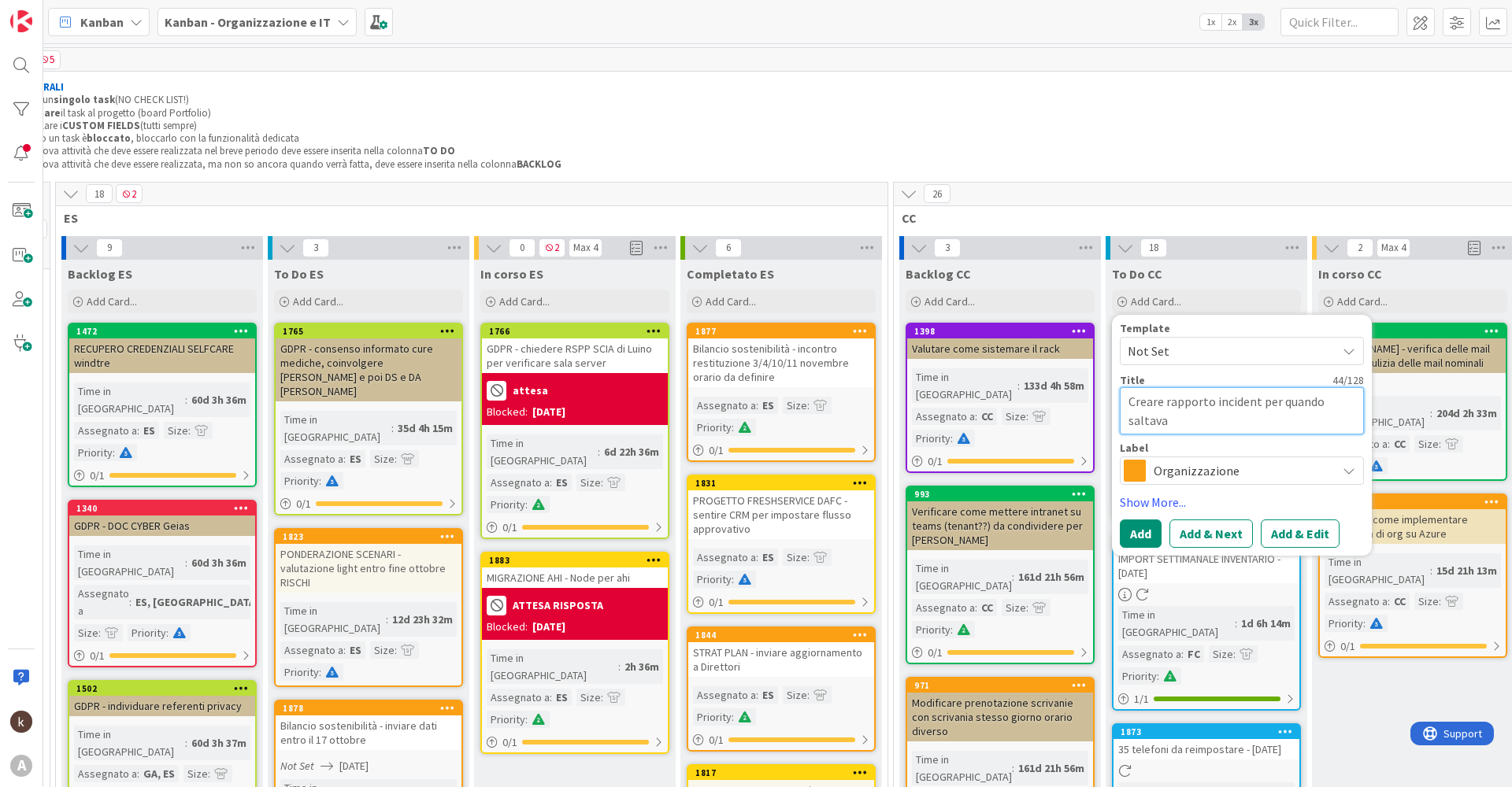
type textarea "x"
type textarea "Creare rapporto incident per quando saltava l"
type textarea "x"
type textarea "Creare rapporto incident per quando saltava la"
type textarea "x"
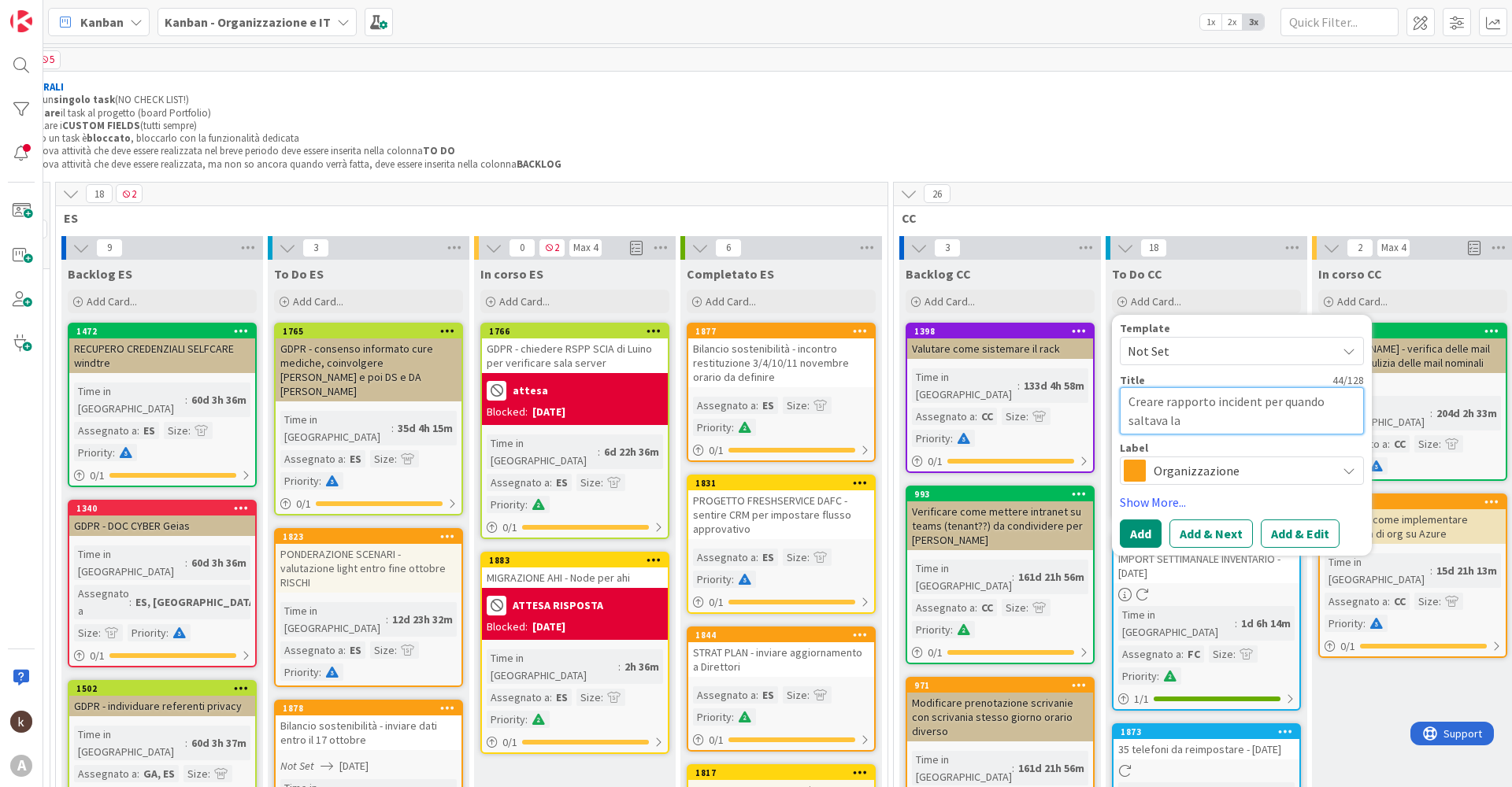
type textarea "Creare rapporto incident per quando saltava la"
type textarea "x"
type textarea "Creare rapporto incident per quando saltava la c"
type textarea "x"
type textarea "Creare rapporto incident per quando saltava la co"
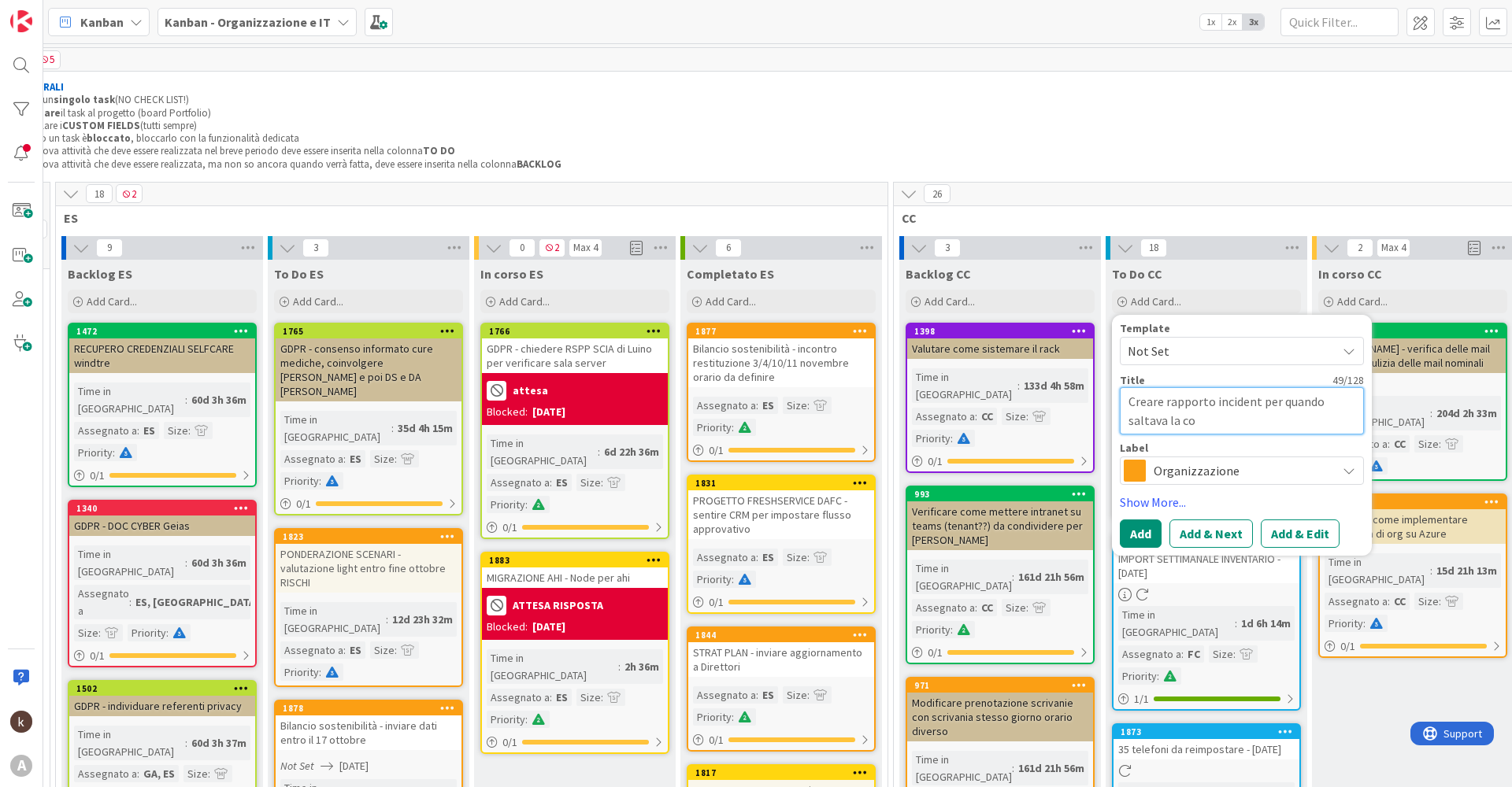
type textarea "x"
type textarea "Creare rapporto incident per quando saltava la cor"
type textarea "x"
type textarea "Creare rapporto incident per quando saltava la corr"
type textarea "x"
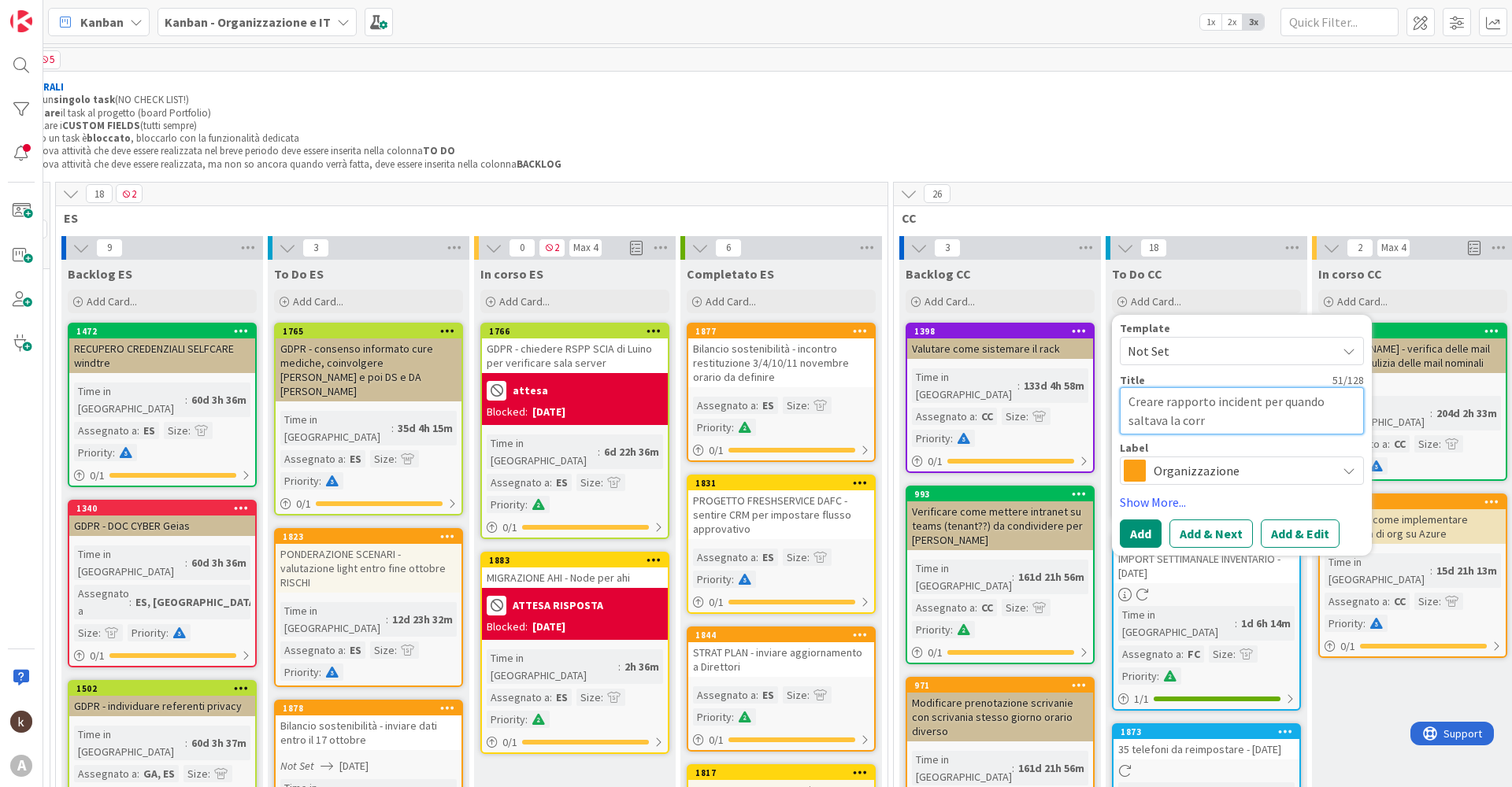
type textarea "Creare rapporto incident per quando saltava la corre"
type textarea "x"
type textarea "Creare rapporto incident per quando saltava la corren"
type textarea "x"
type textarea "Creare rapporto incident per quando saltava la corrent"
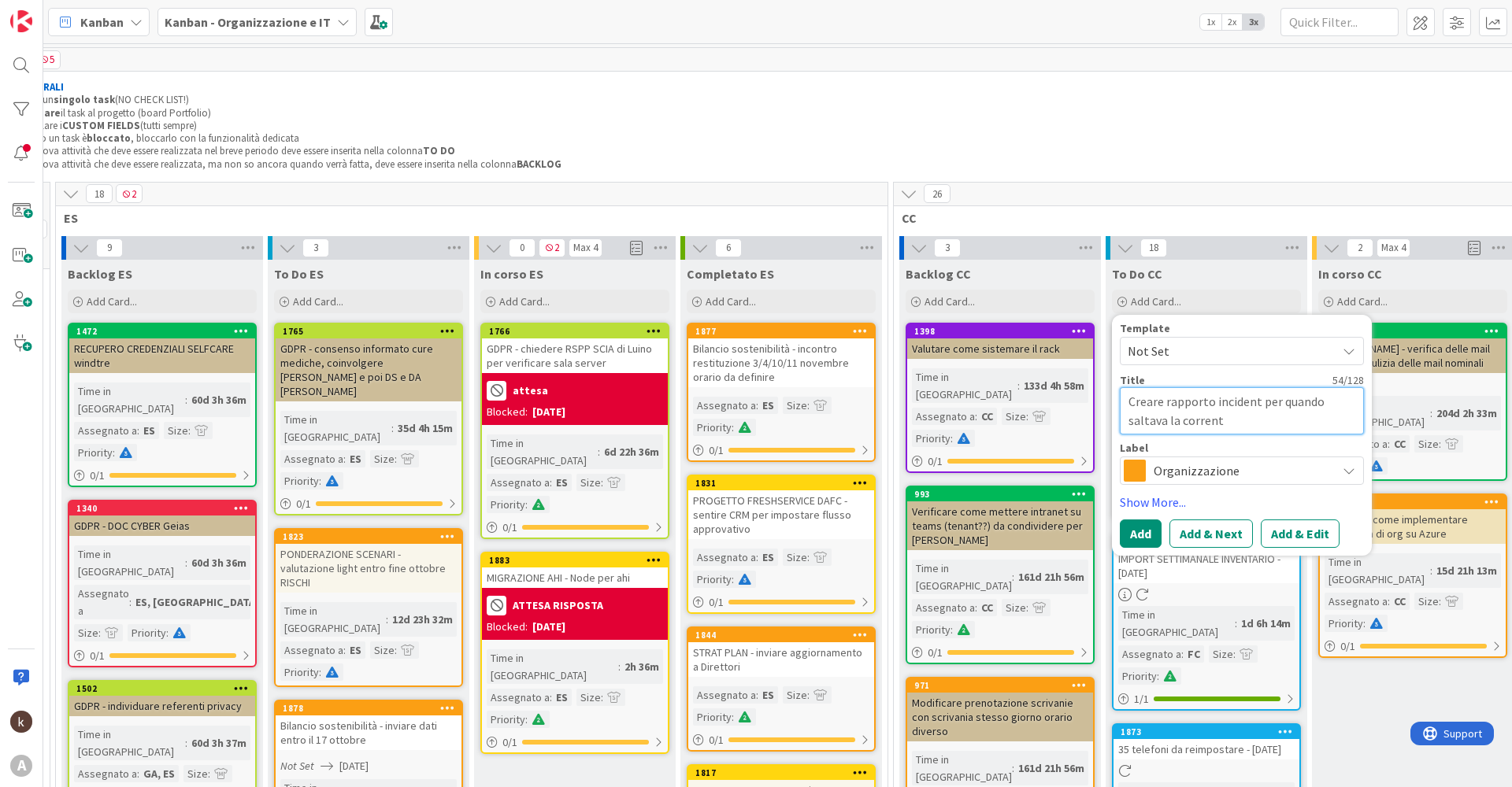
type textarea "x"
type textarea "Creare rapporto incident per quando saltava la corrente"
click at [1314, 537] on button "Add & Edit" at bounding box center [1299, 534] width 79 height 28
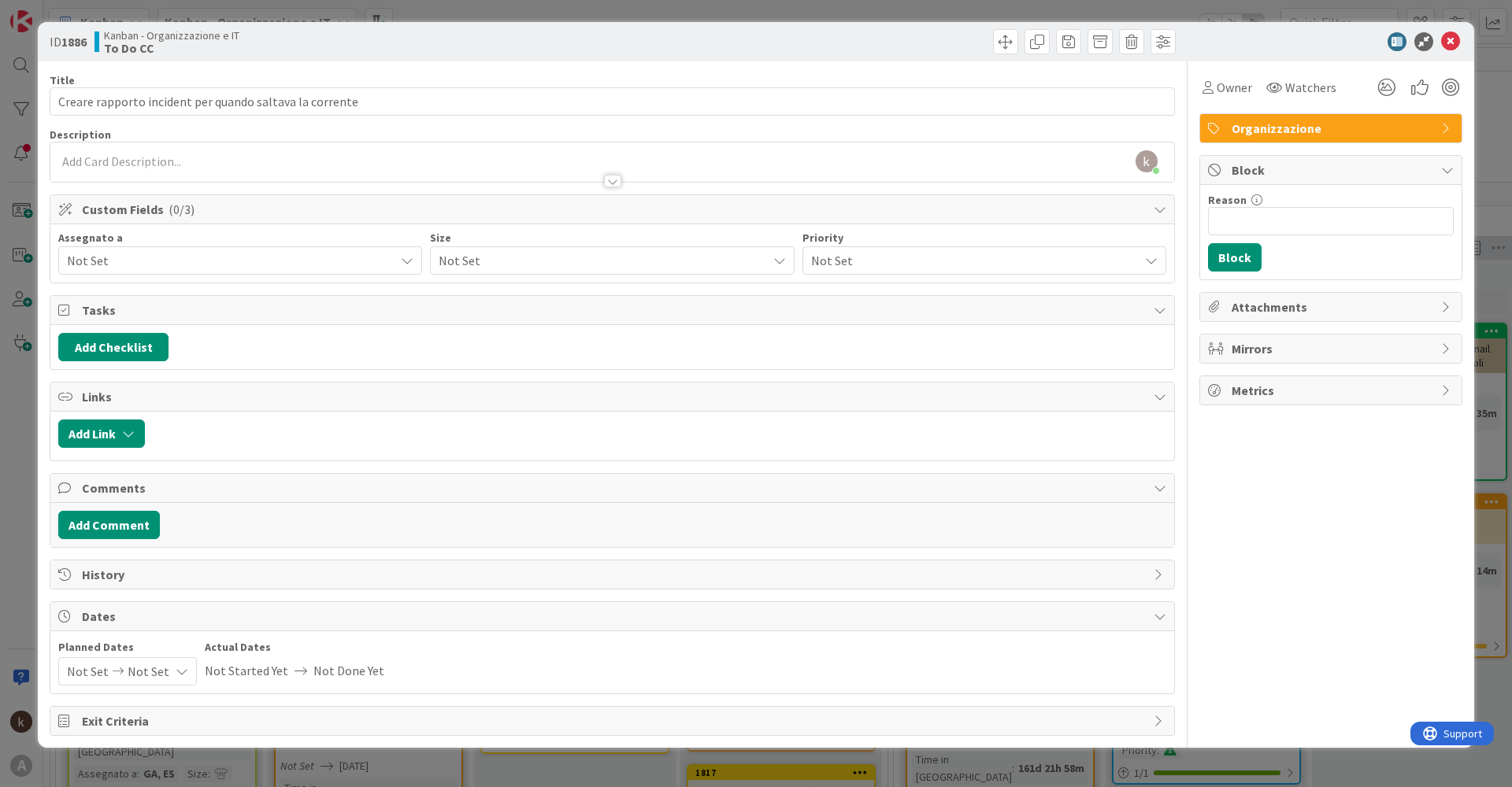
click at [146, 245] on div "Assegnato a Not Set" at bounding box center [240, 253] width 364 height 43
click at [151, 257] on span "Not Set" at bounding box center [230, 260] width 327 height 19
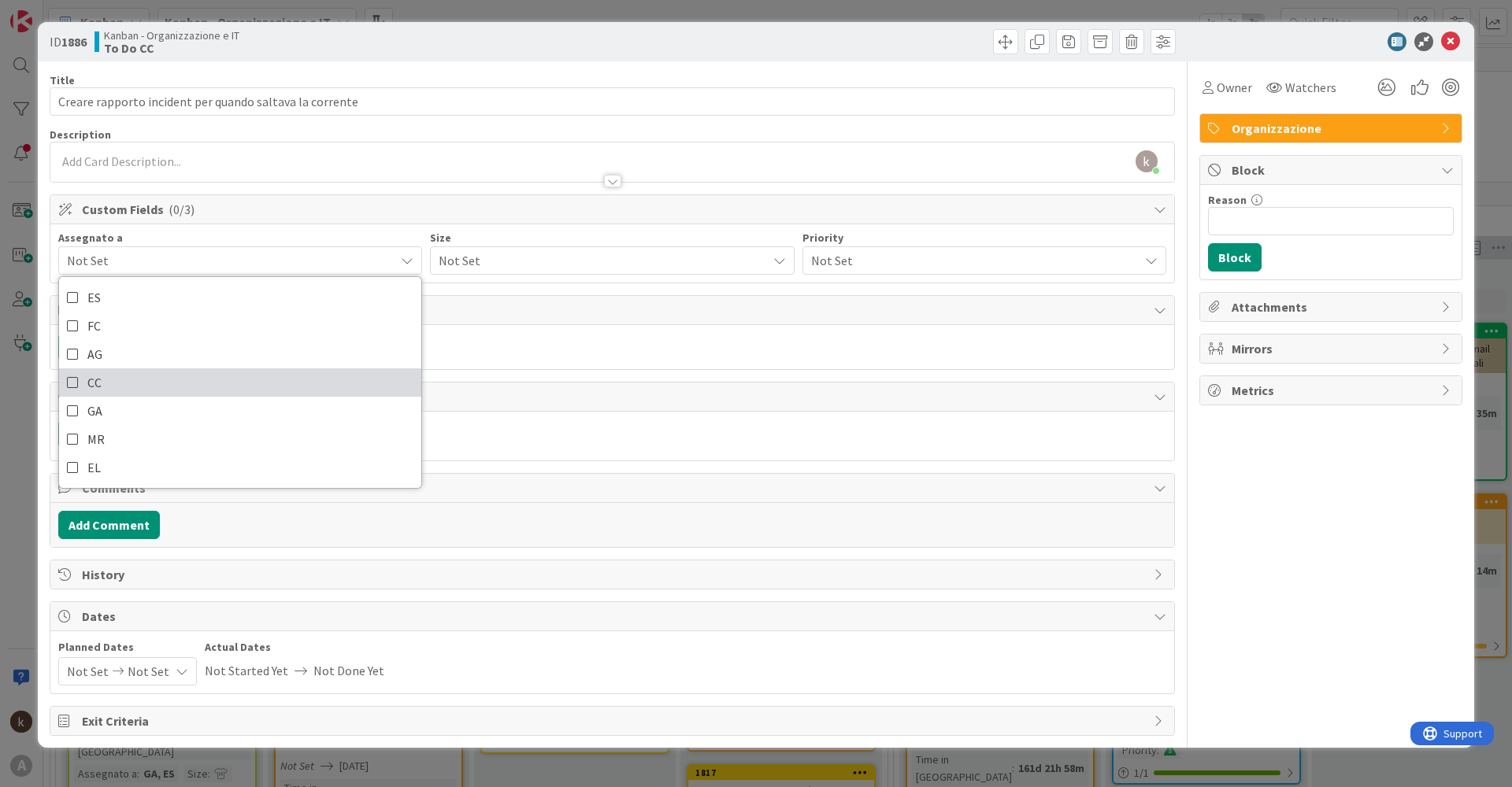
click at [138, 383] on link "CC" at bounding box center [239, 382] width 362 height 28
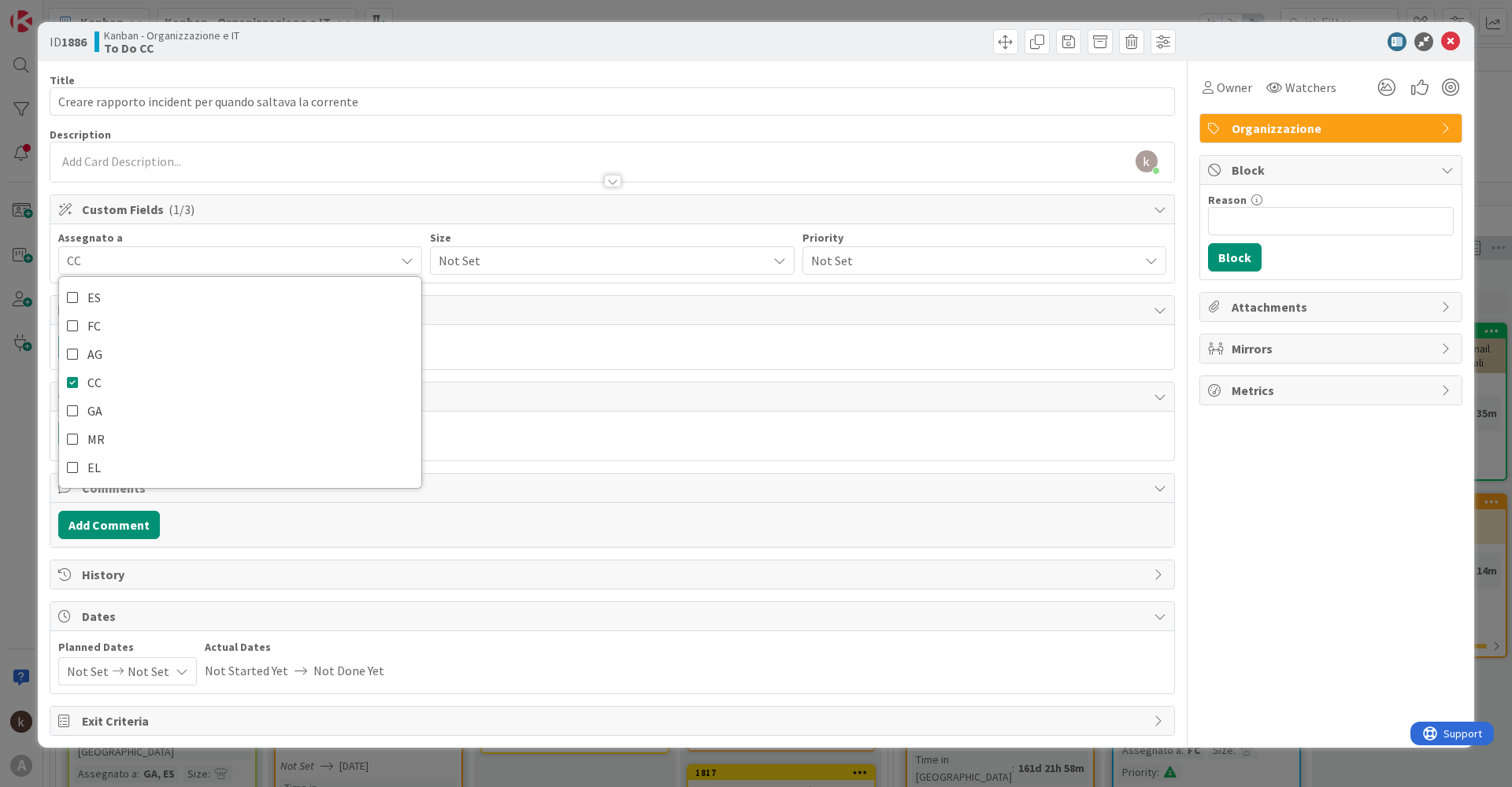
click at [515, 256] on span "Not Set" at bounding box center [598, 261] width 319 height 22
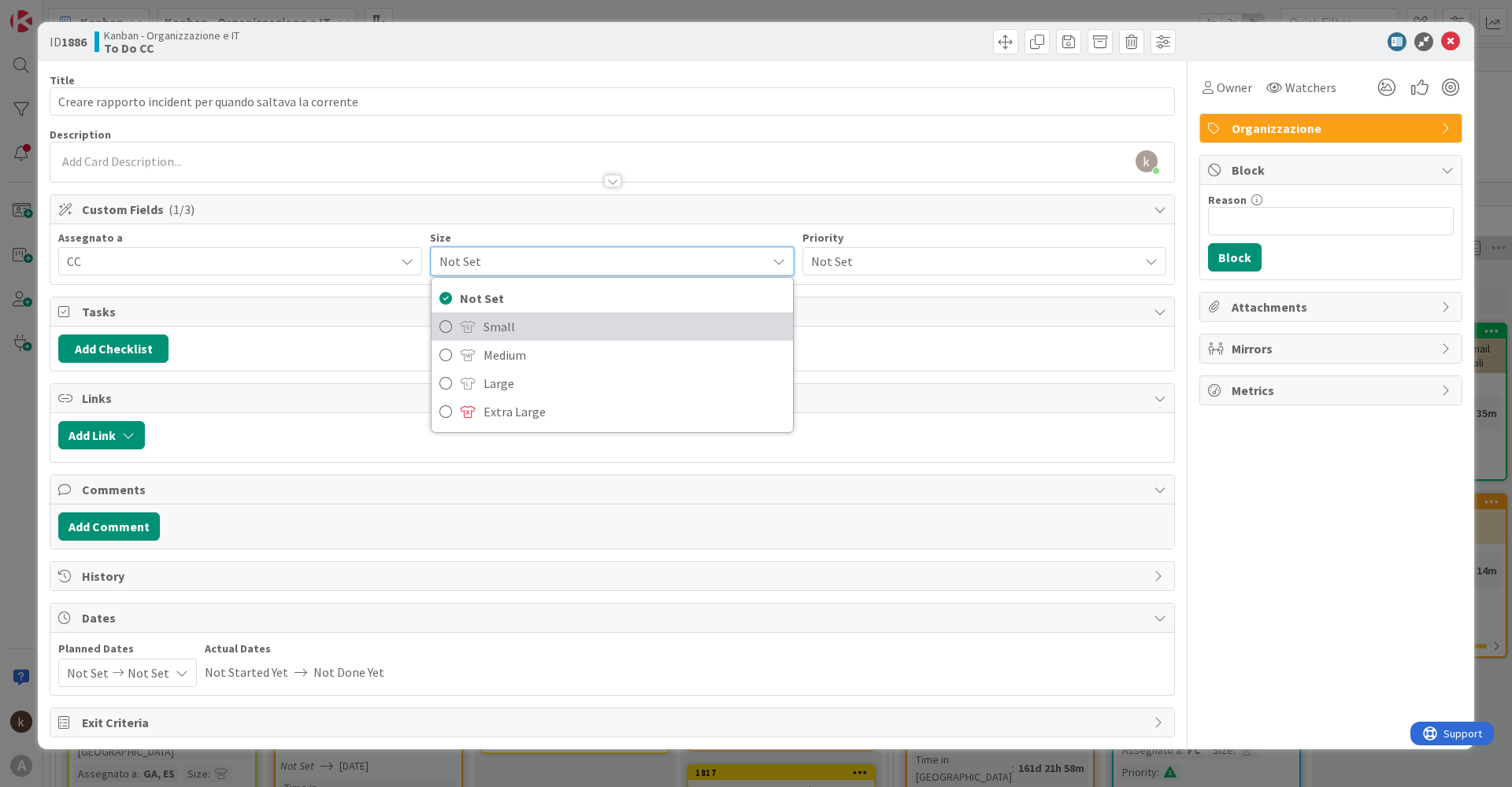
click at [508, 331] on span "Small" at bounding box center [634, 326] width 301 height 24
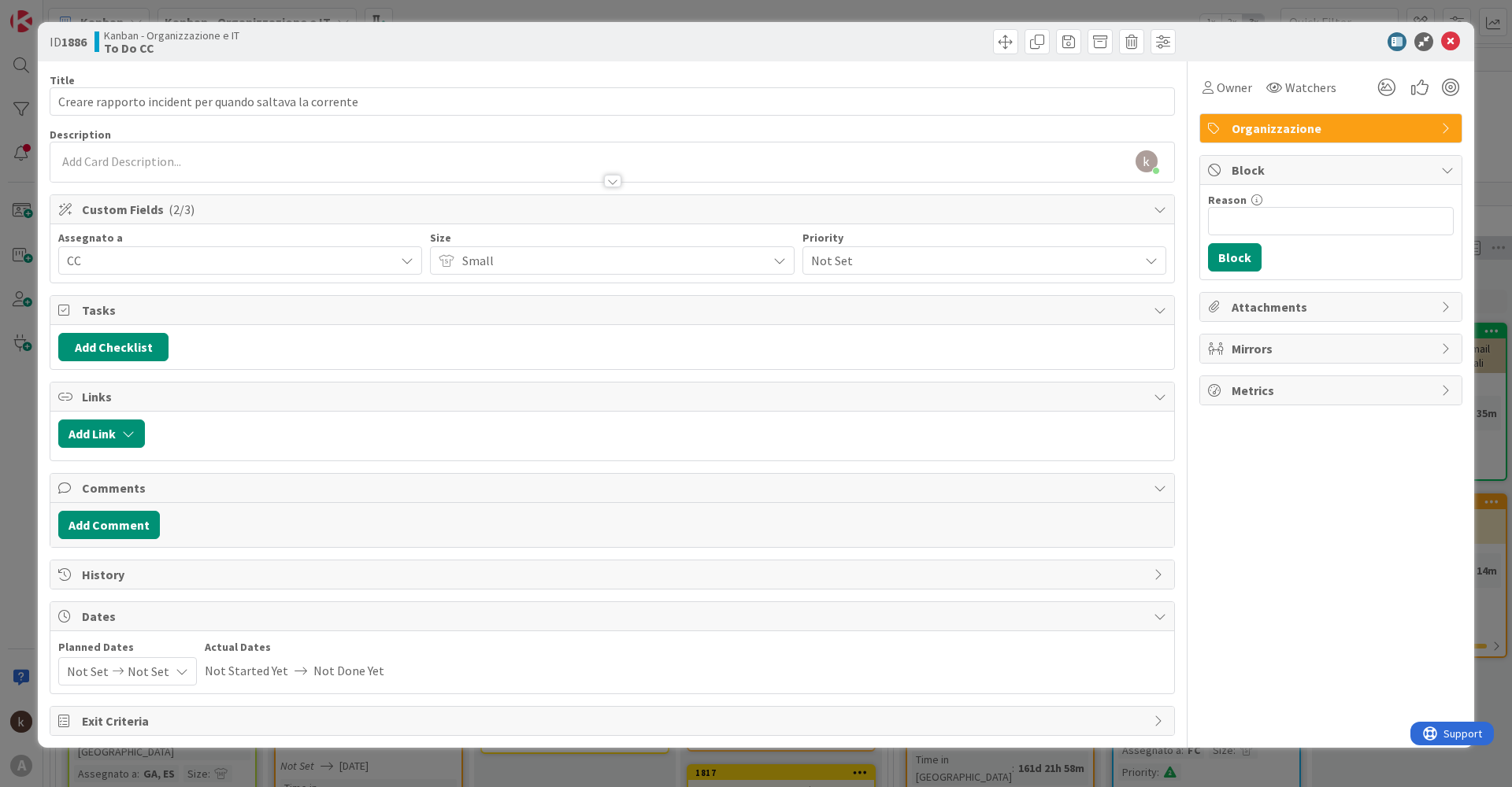
click at [870, 271] on span "Not Set" at bounding box center [970, 261] width 319 height 22
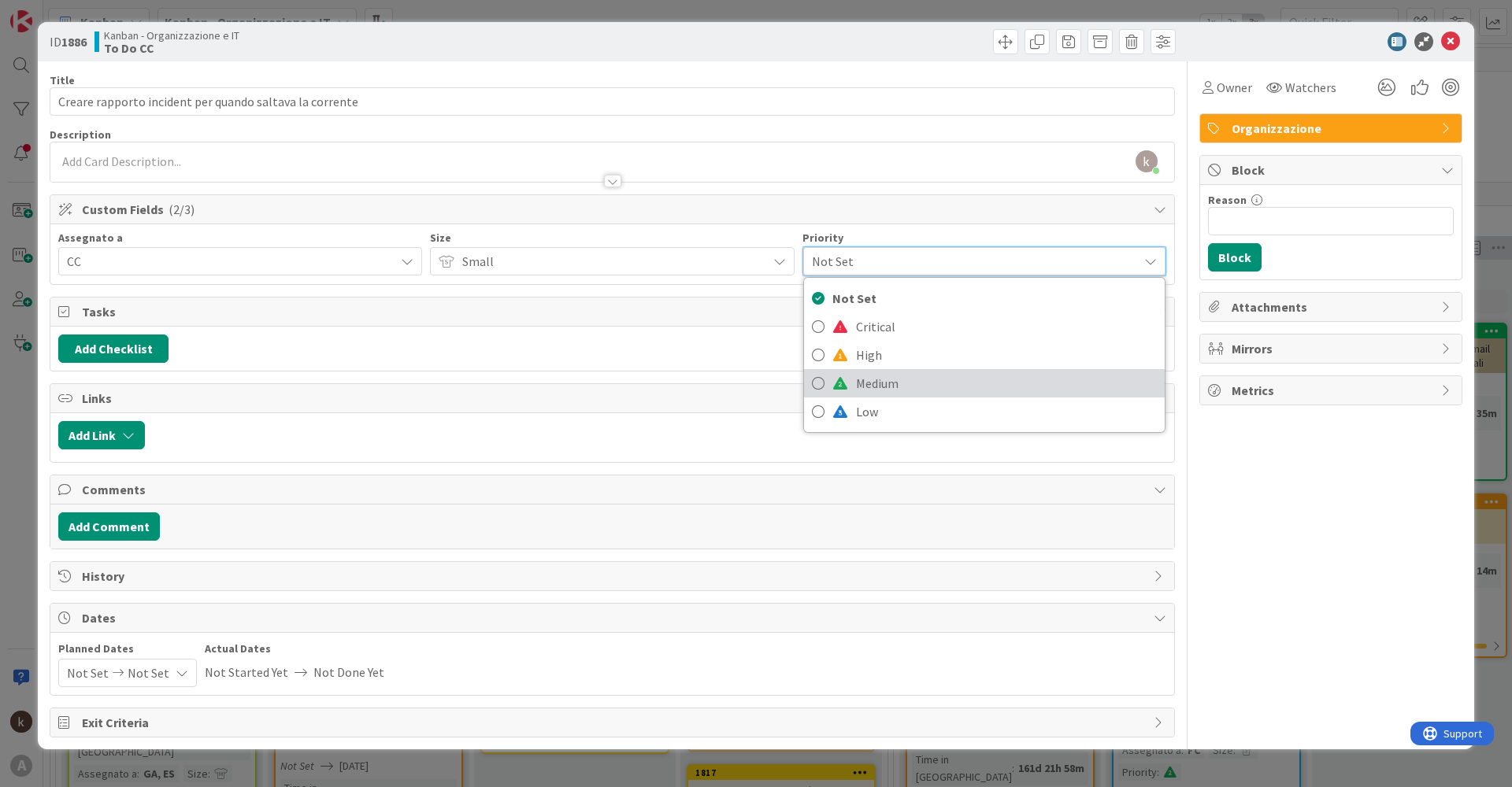
click at [861, 381] on span "Medium" at bounding box center [1006, 383] width 301 height 24
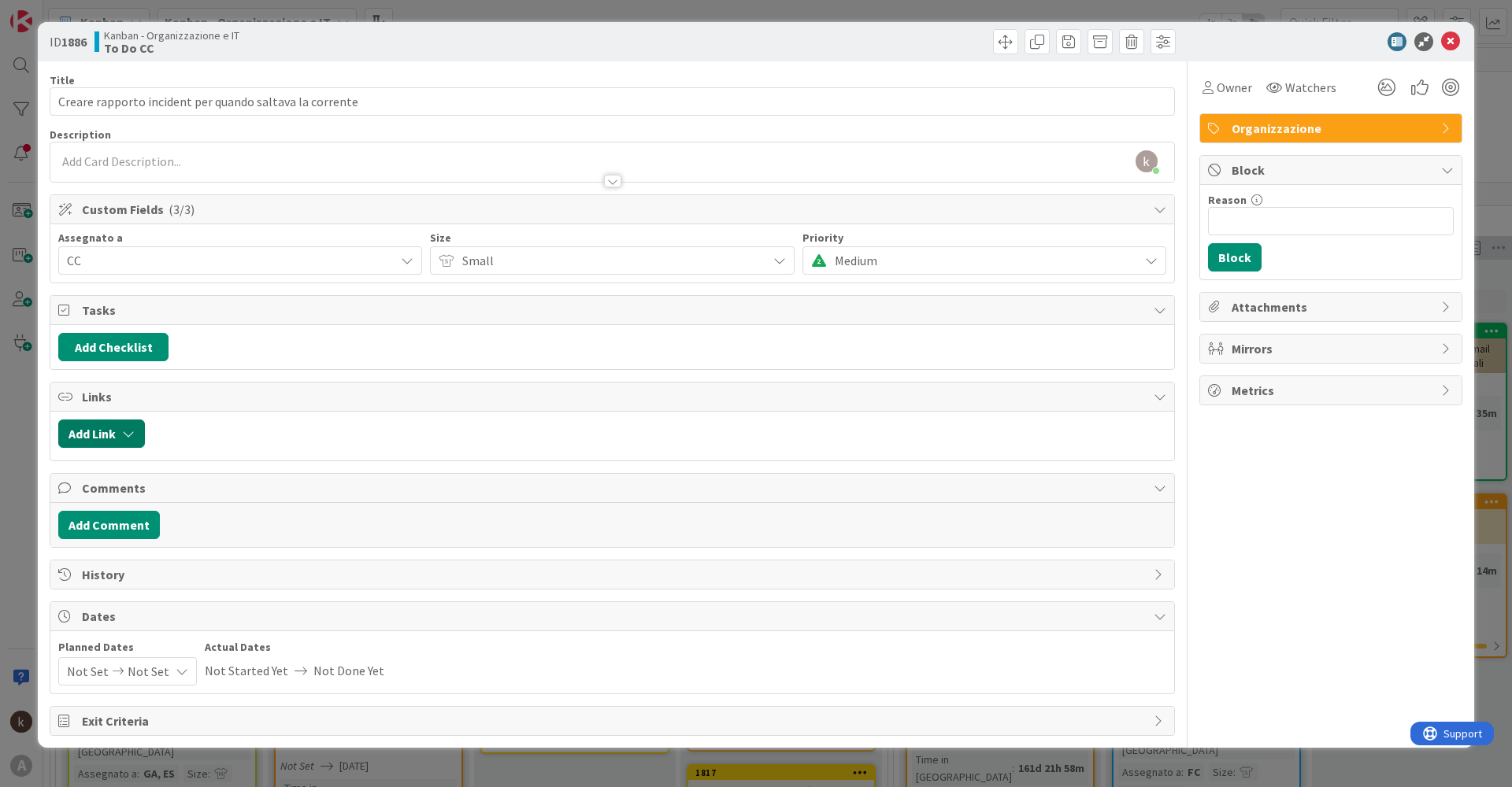
click at [106, 429] on button "Add Link" at bounding box center [101, 434] width 86 height 28
click at [139, 539] on span "Current Board" at bounding box center [117, 532] width 76 height 16
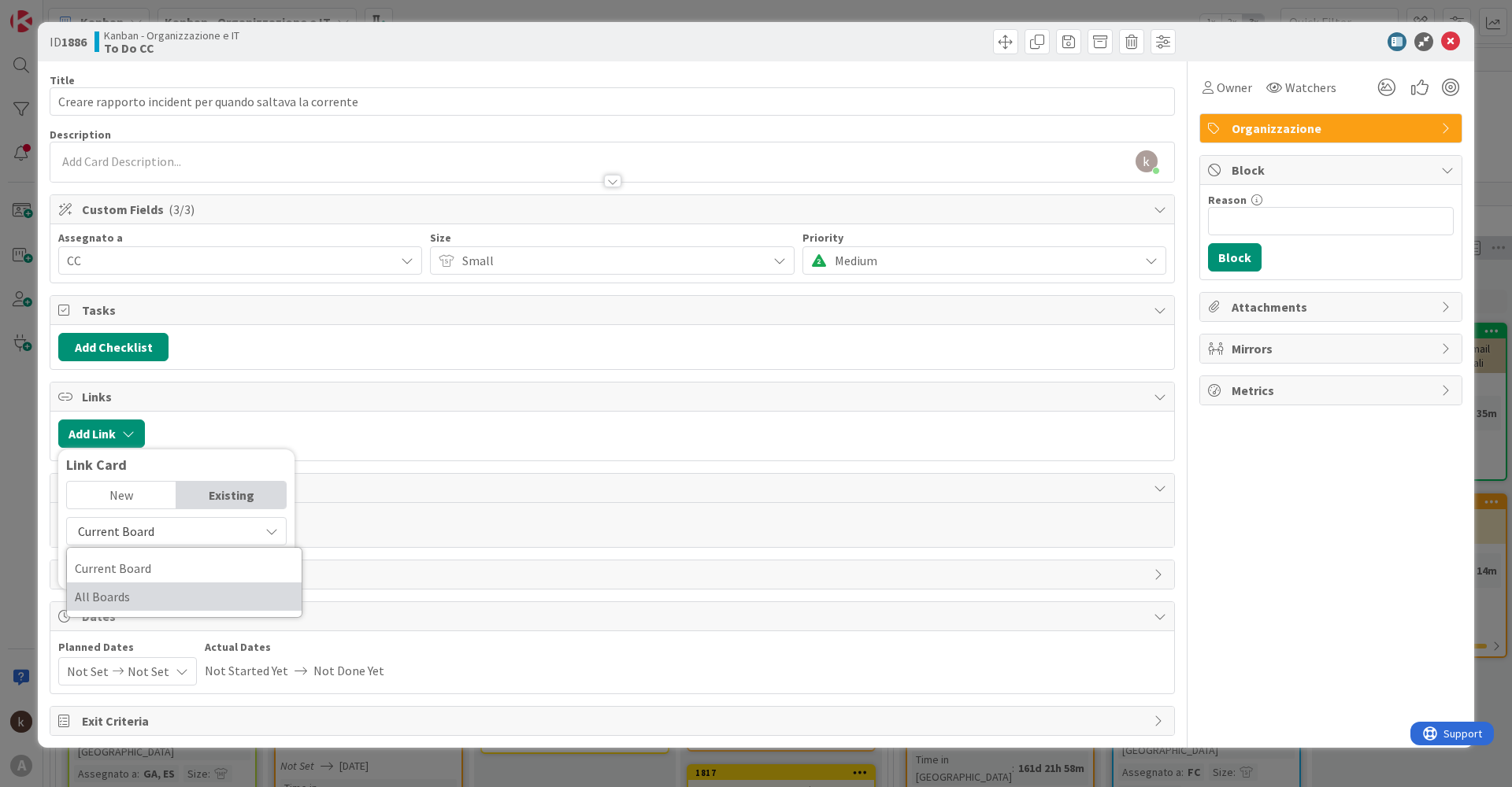
click at [149, 601] on span "All Boards" at bounding box center [184, 597] width 219 height 24
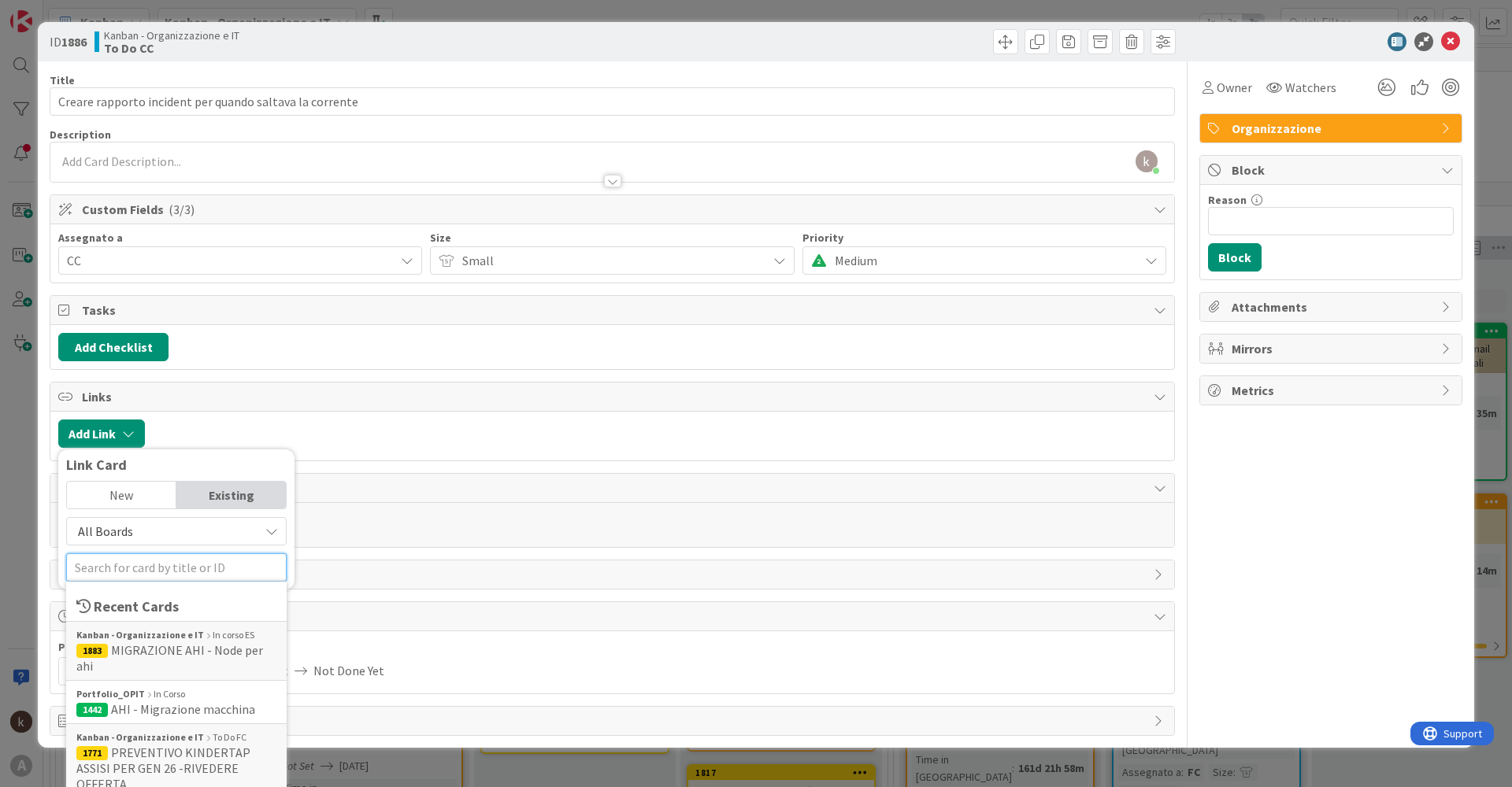
click at [149, 562] on input "text" at bounding box center [176, 567] width 221 height 28
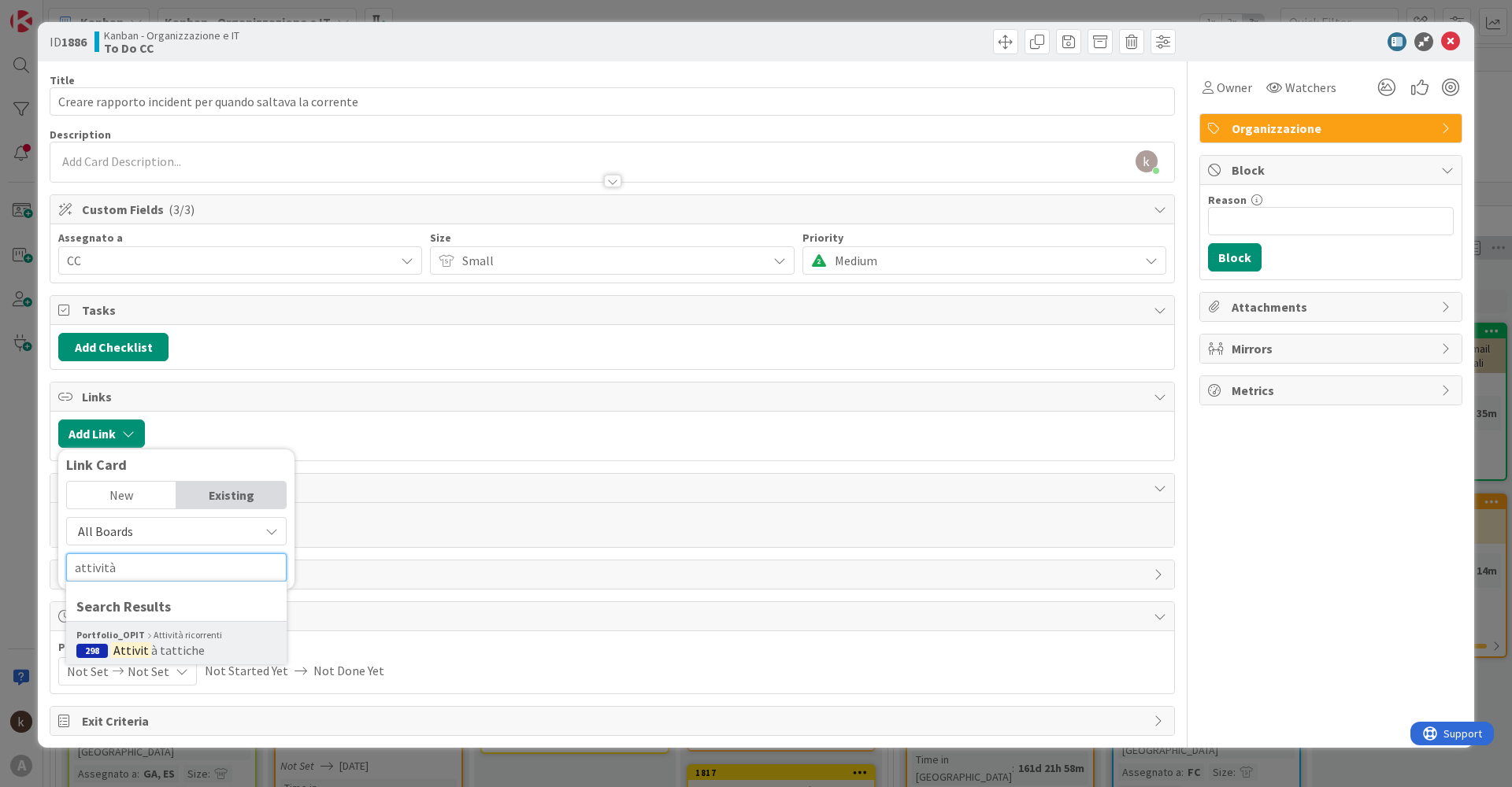
type input "attività"
click at [151, 651] on span "à tattiche" at bounding box center [178, 650] width 53 height 16
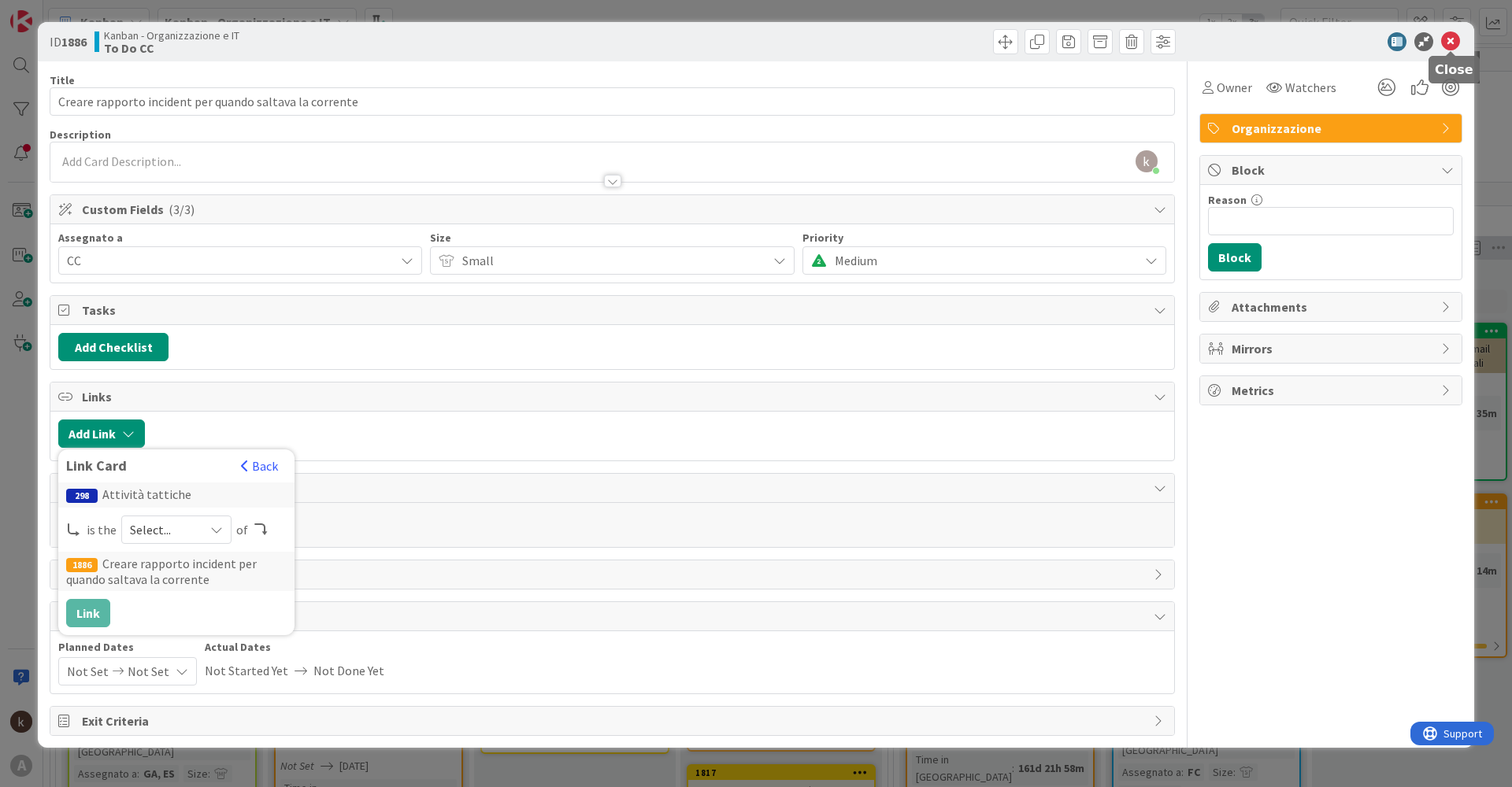
click at [1452, 39] on icon at bounding box center [1450, 41] width 19 height 19
